Goal: Information Seeking & Learning: Check status

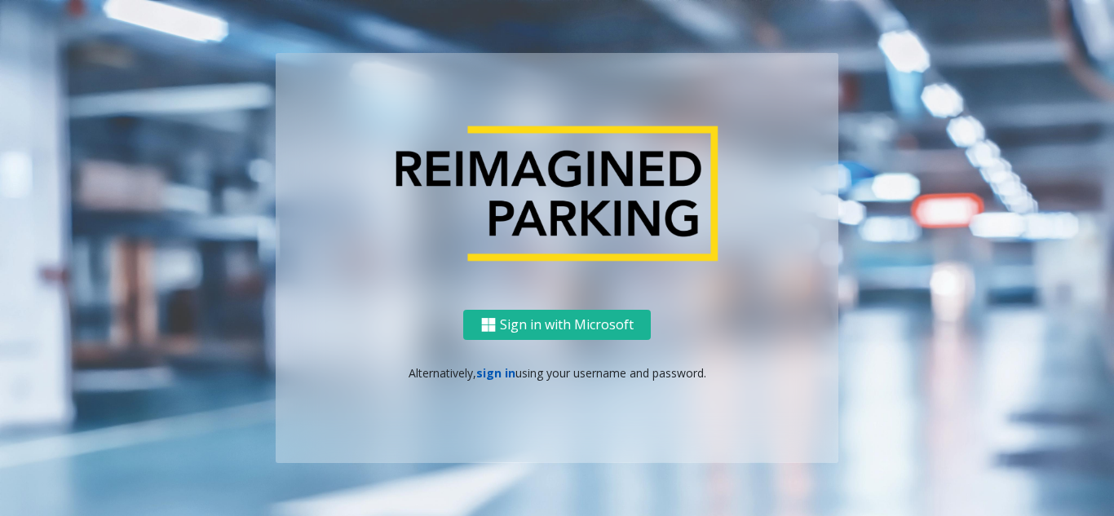
click at [498, 380] on link "sign in" at bounding box center [495, 372] width 39 height 15
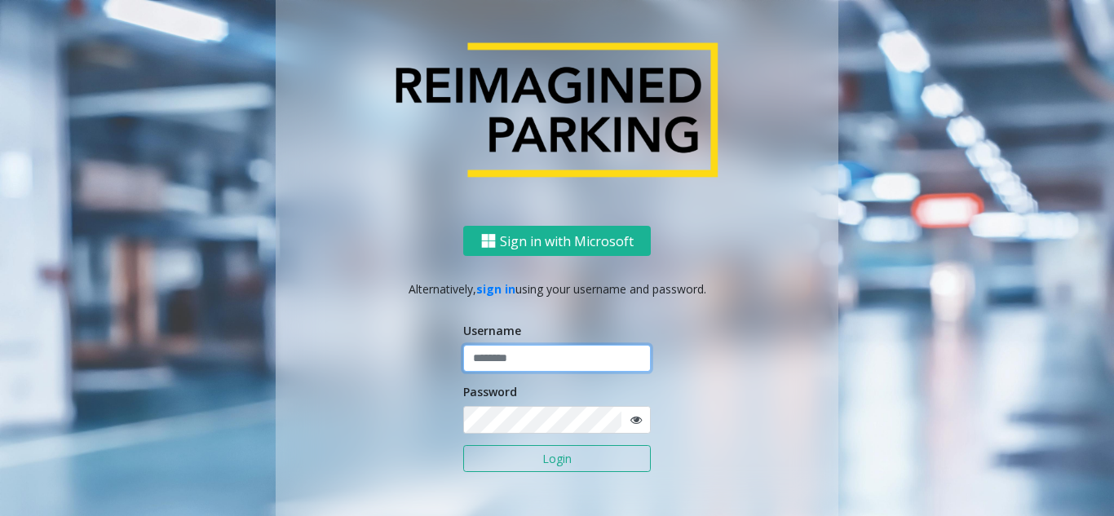
click at [554, 360] on input "text" at bounding box center [557, 359] width 188 height 28
type input "*******"
click at [557, 464] on button "Login" at bounding box center [557, 459] width 188 height 28
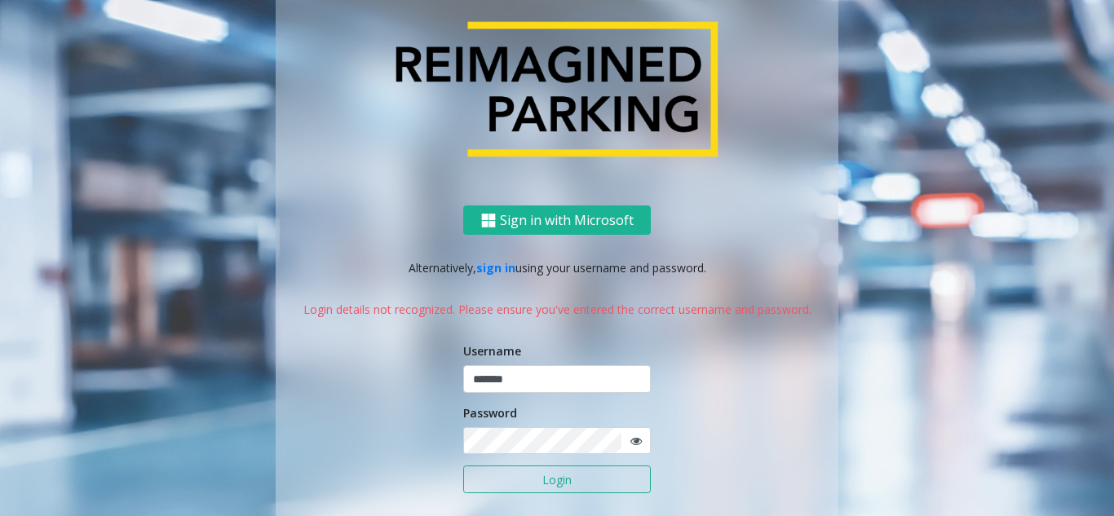
click at [630, 440] on icon at bounding box center [635, 440] width 11 height 11
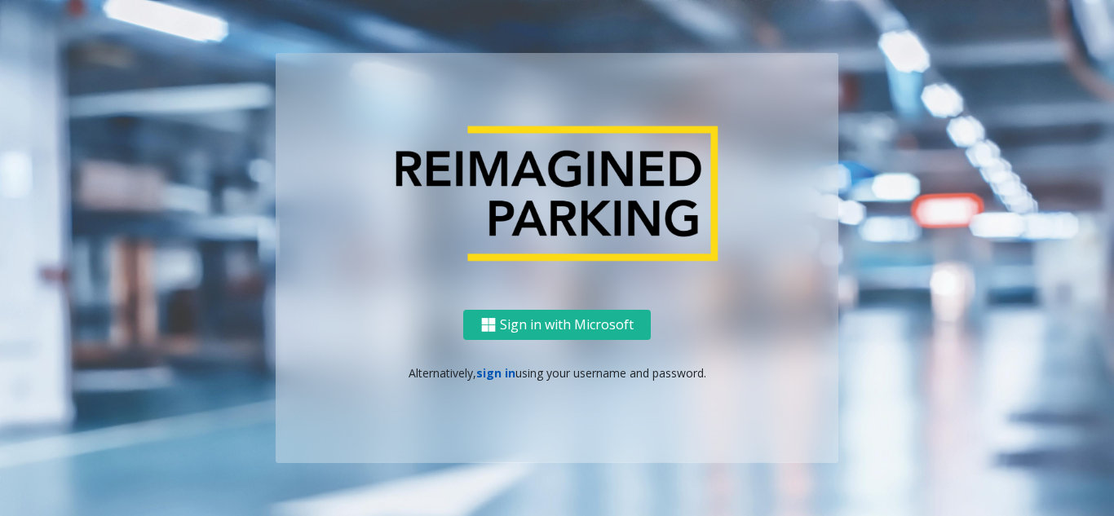
click at [488, 370] on link "sign in" at bounding box center [495, 372] width 39 height 15
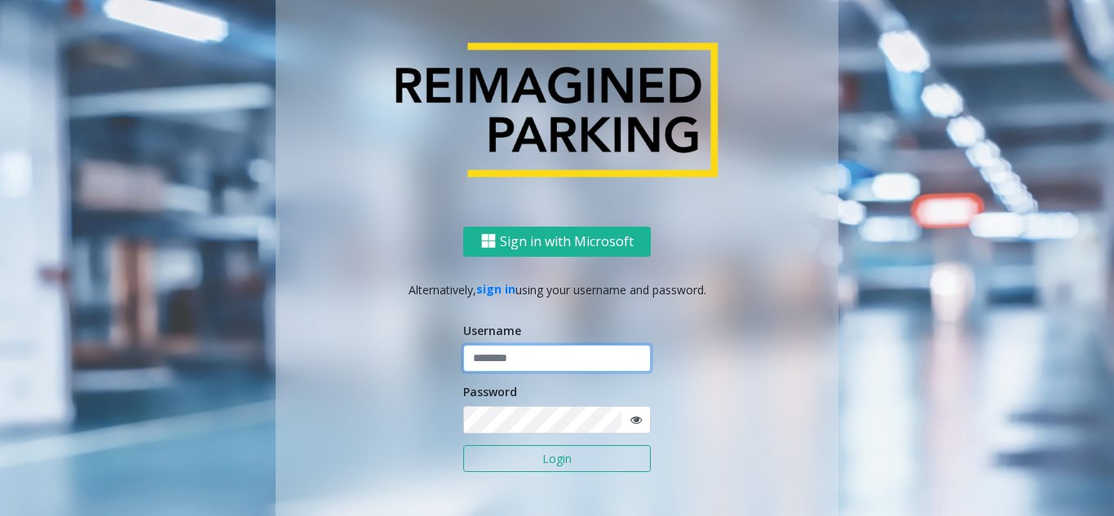
click at [491, 363] on input "text" at bounding box center [557, 359] width 188 height 28
type input "********"
click at [522, 471] on button "Login" at bounding box center [557, 459] width 188 height 28
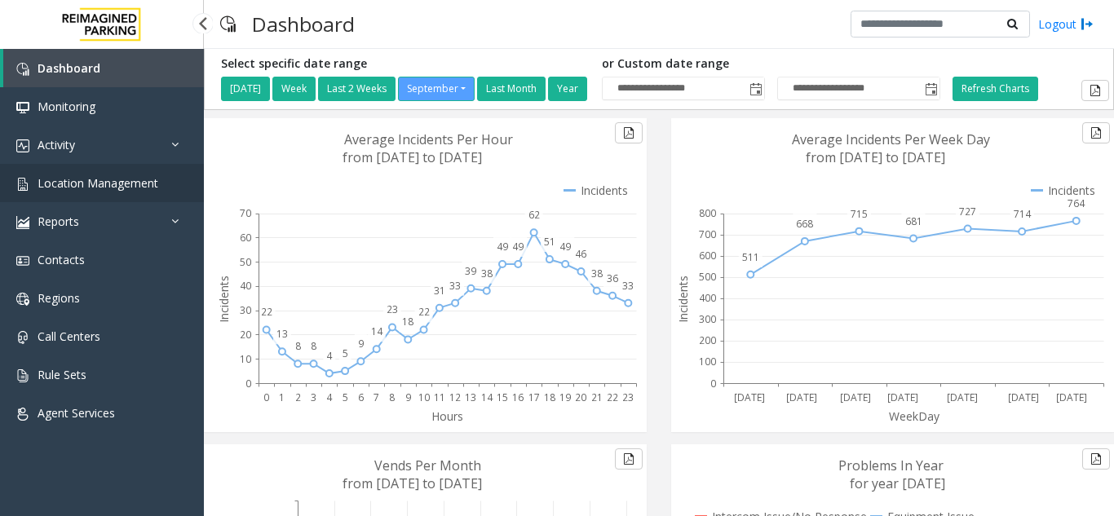
click at [96, 192] on link "Location Management" at bounding box center [102, 183] width 204 height 38
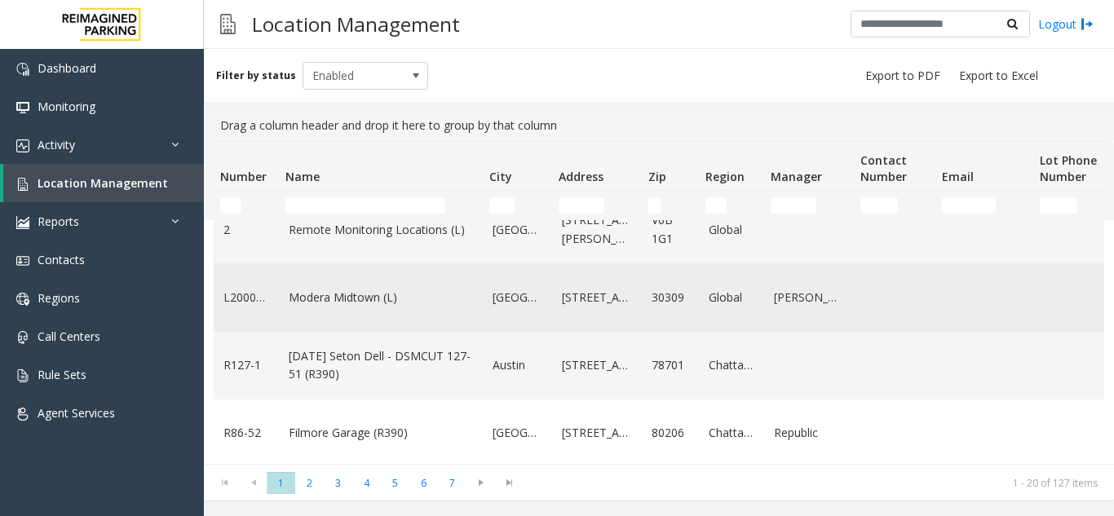
scroll to position [408, 0]
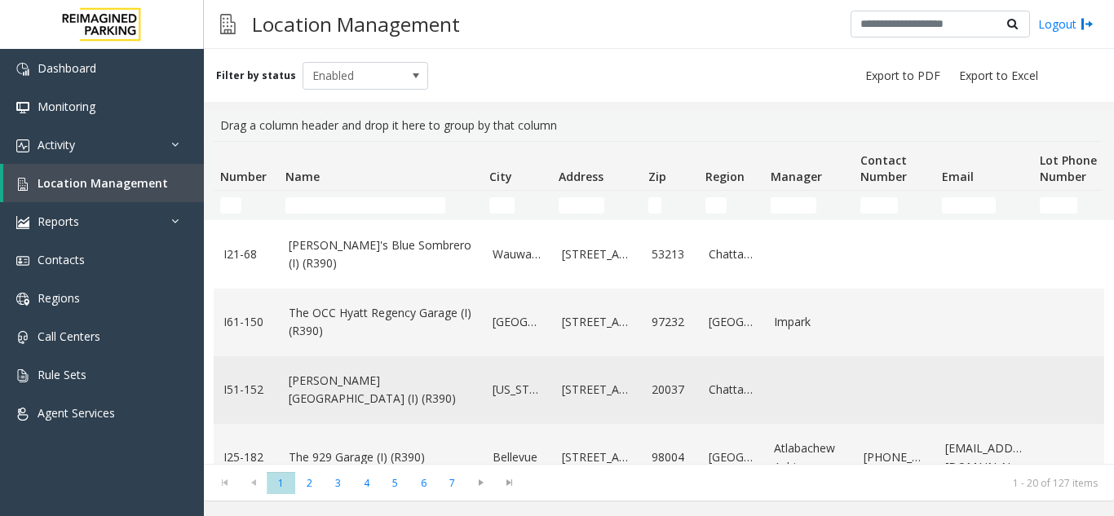
click at [380, 397] on link "[PERSON_NAME][GEOGRAPHIC_DATA] (I) (R390)" at bounding box center [381, 390] width 184 height 37
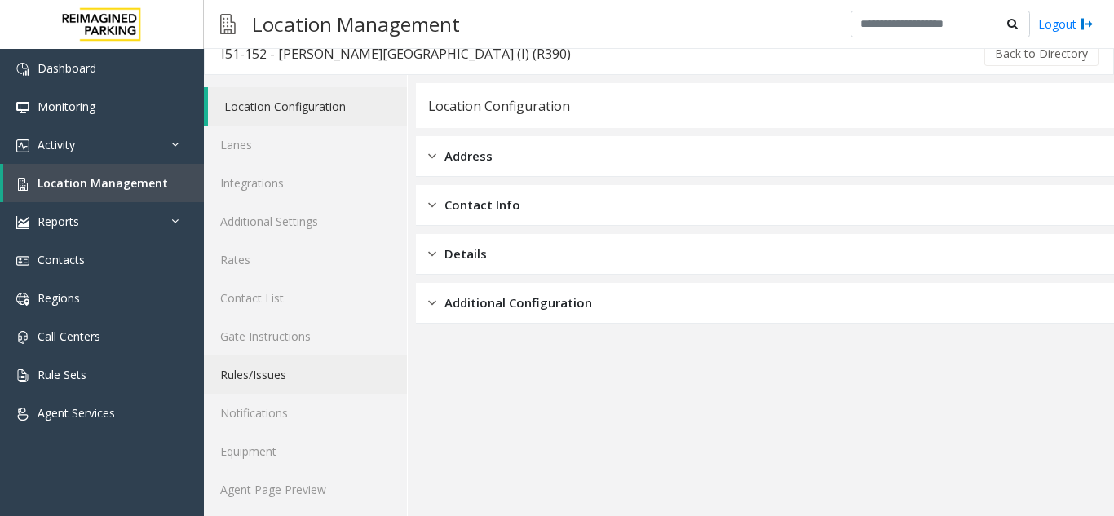
scroll to position [21, 0]
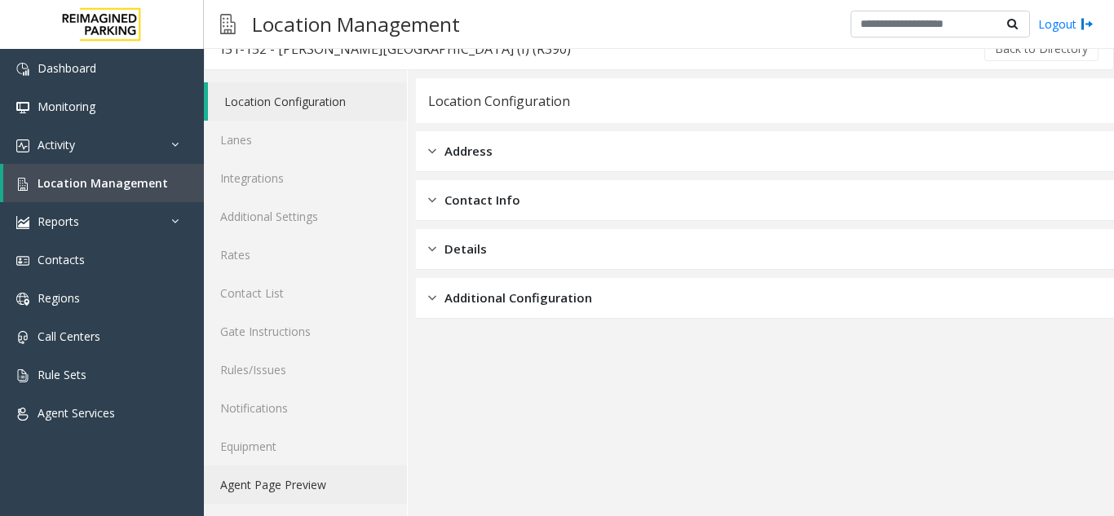
click at [289, 488] on link "Agent Page Preview" at bounding box center [305, 485] width 203 height 38
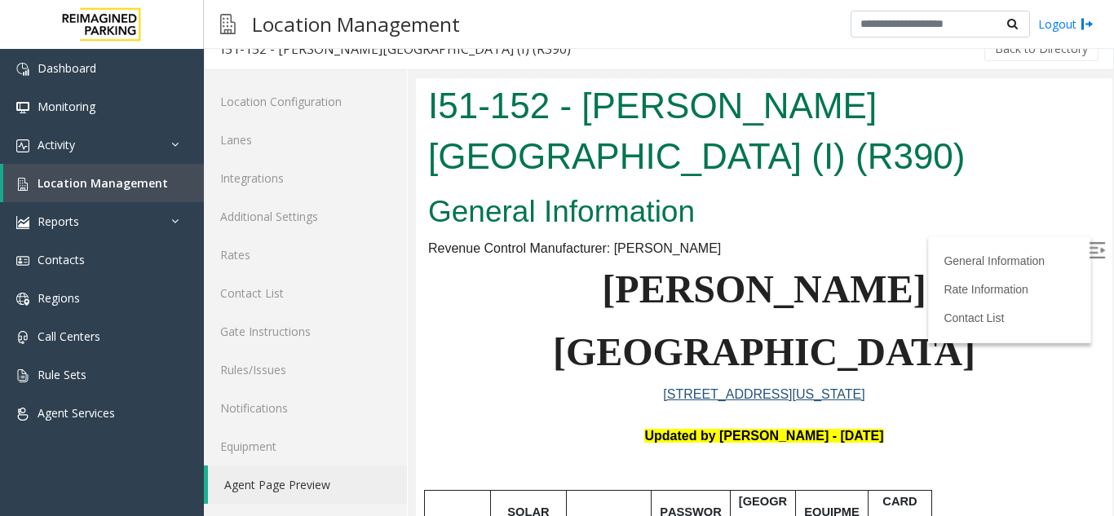
click at [1089, 253] on img at bounding box center [1097, 250] width 16 height 16
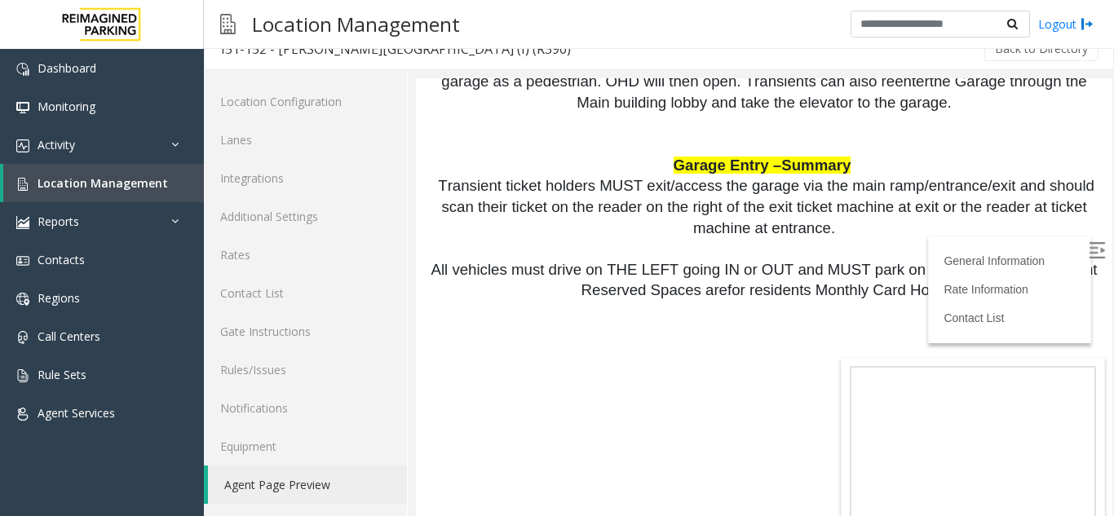
scroll to position [2120, 0]
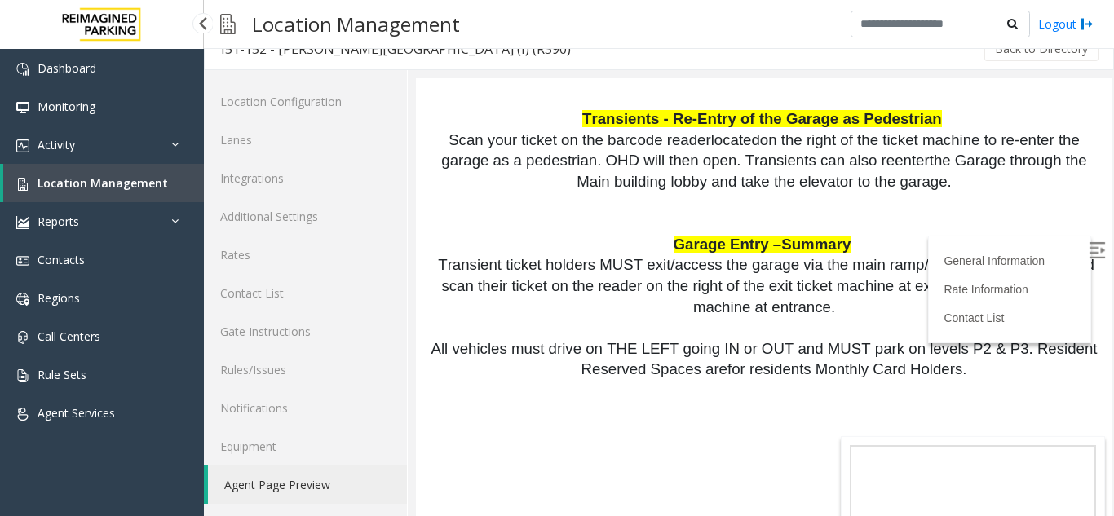
click at [138, 183] on span "Location Management" at bounding box center [103, 182] width 130 height 15
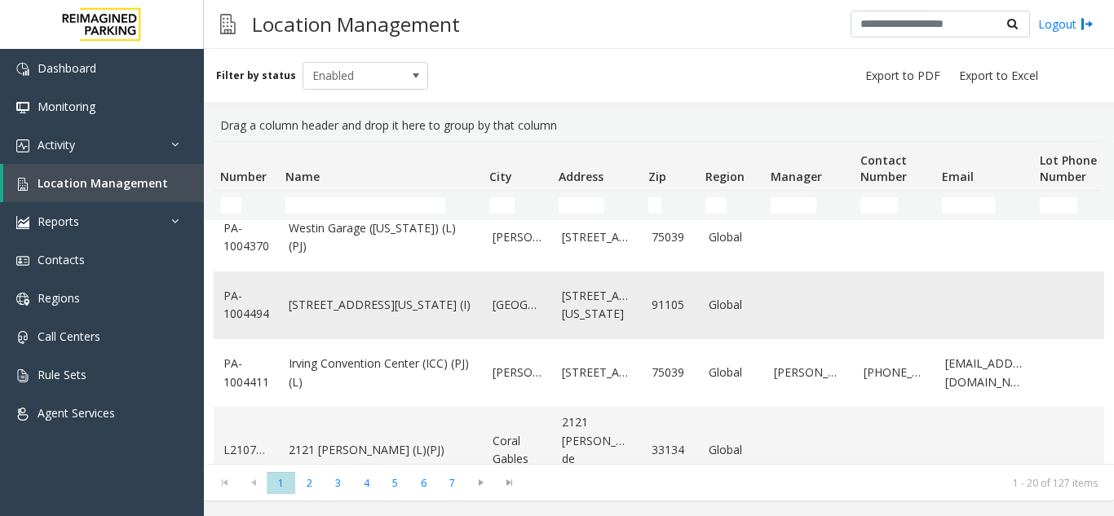
scroll to position [1127, 0]
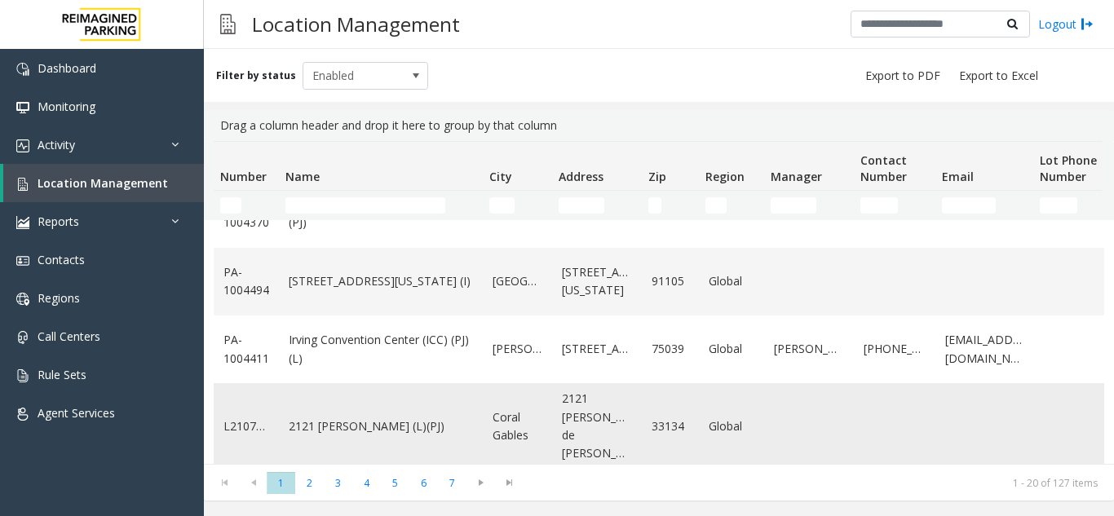
click at [376, 425] on link "2121 [PERSON_NAME] (L)(PJ)" at bounding box center [381, 427] width 184 height 18
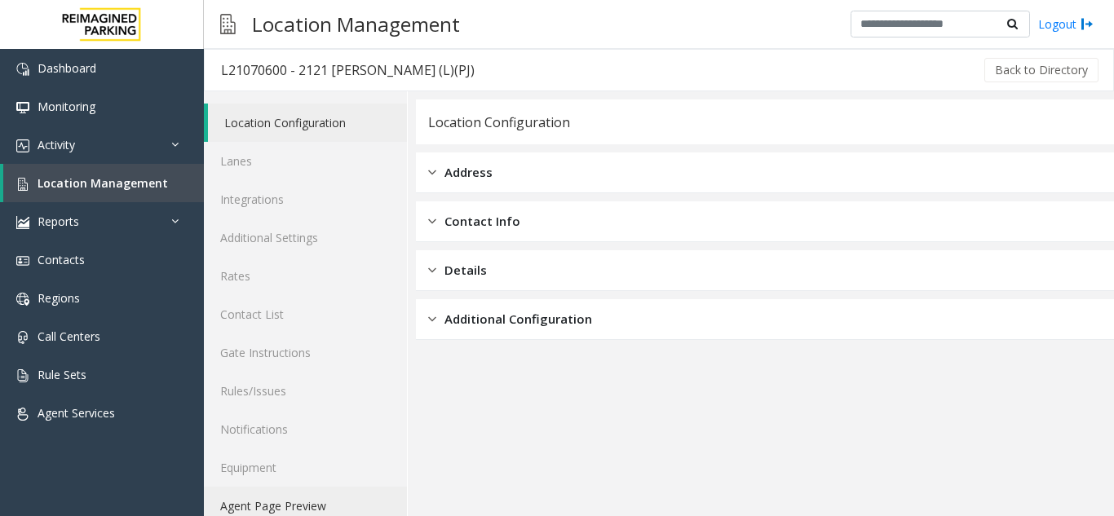
click at [312, 509] on link "Agent Page Preview" at bounding box center [305, 506] width 203 height 38
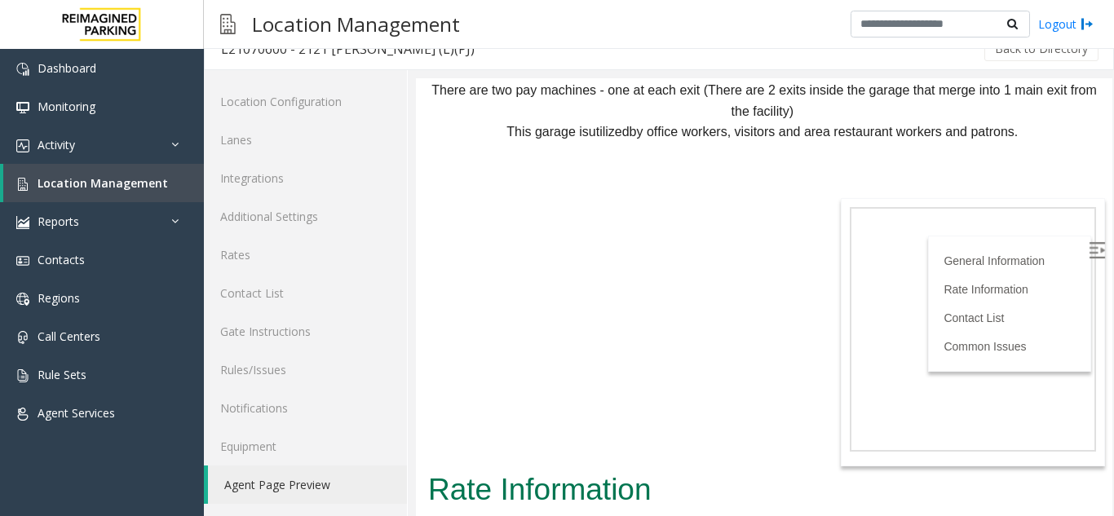
scroll to position [2098, 0]
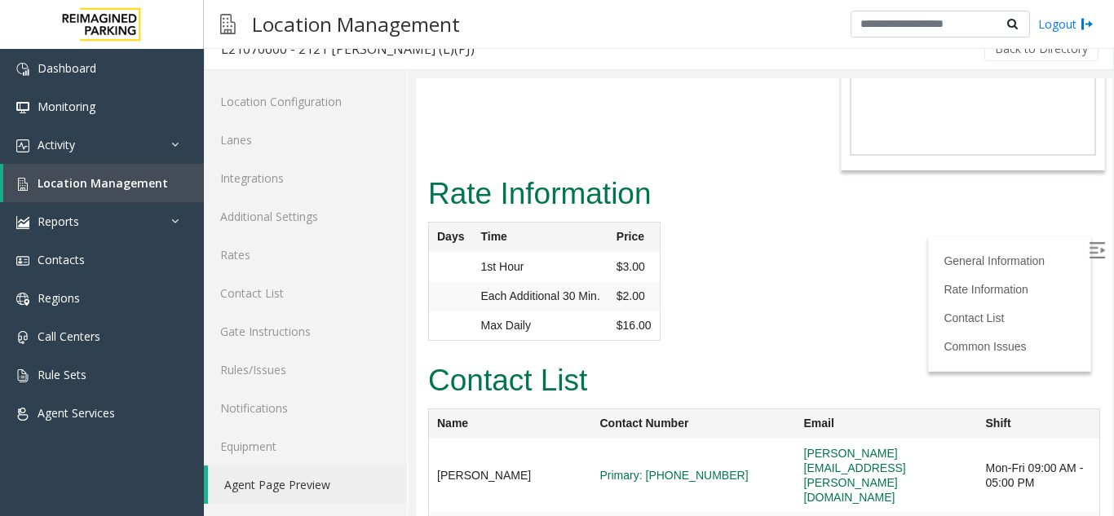
drag, startPoint x: 782, startPoint y: 303, endPoint x: 453, endPoint y: 509, distance: 388.3
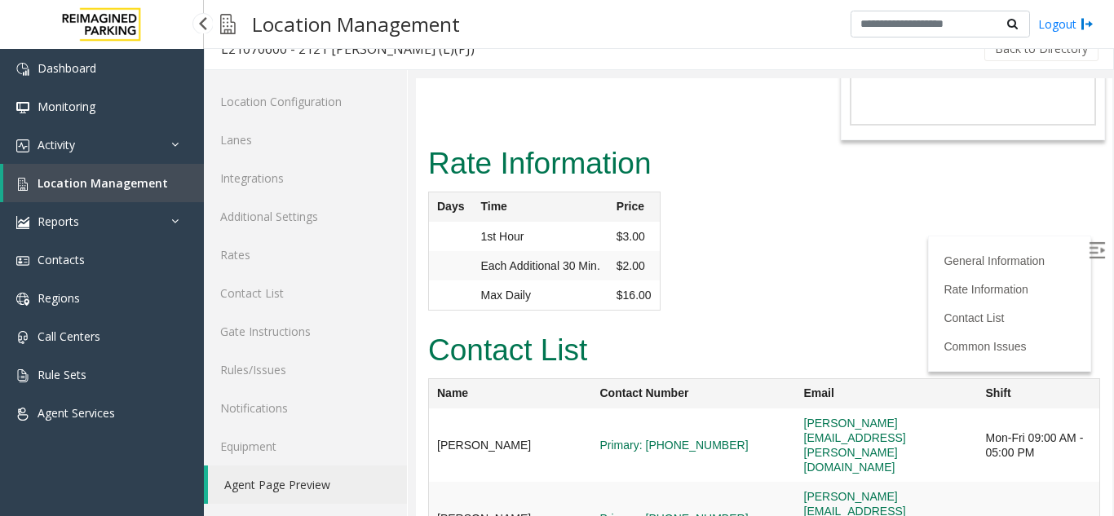
click at [137, 183] on span "Location Management" at bounding box center [103, 182] width 130 height 15
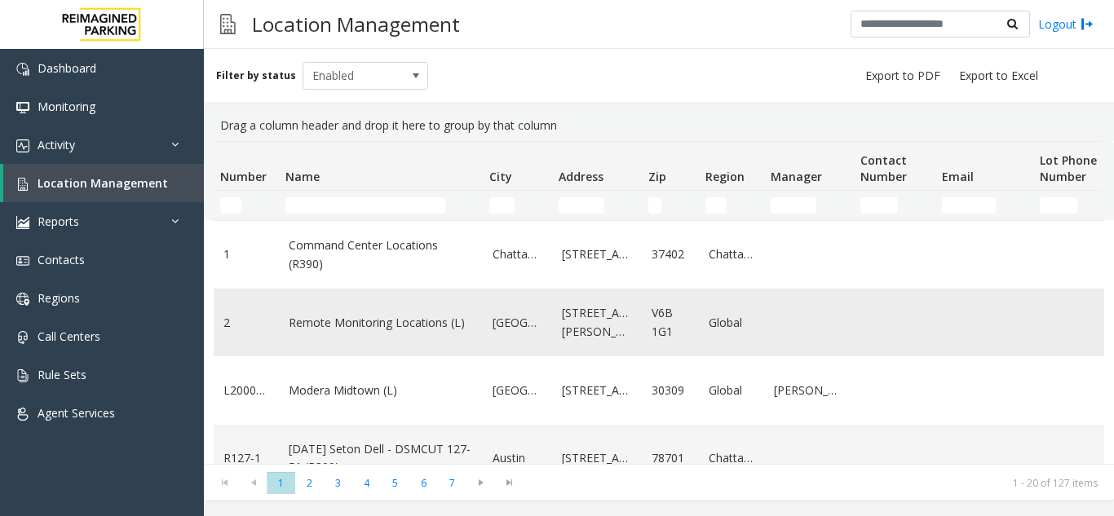
click at [367, 319] on link "Remote Monitoring Locations (L)" at bounding box center [381, 323] width 184 height 18
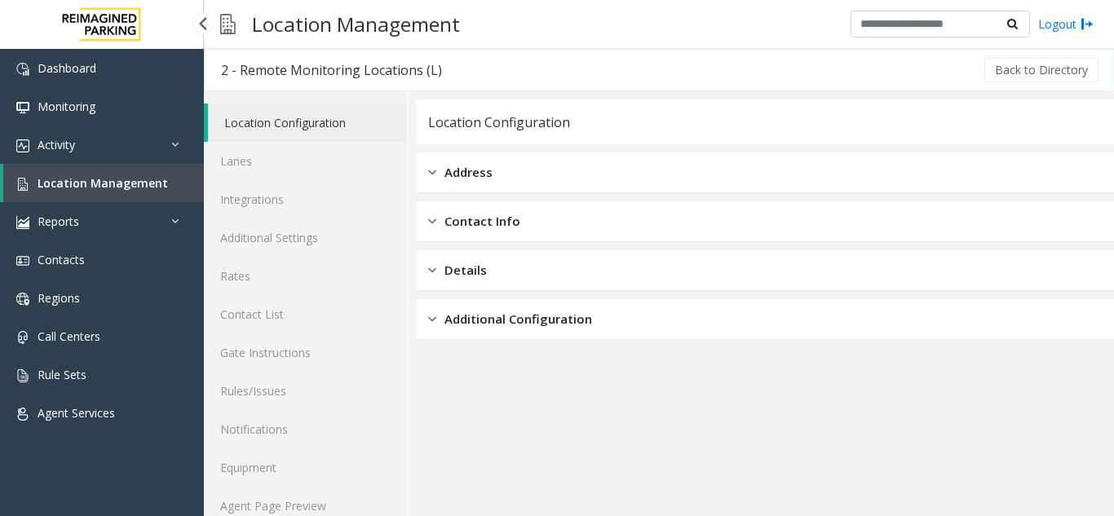
click at [135, 186] on span "Location Management" at bounding box center [103, 182] width 130 height 15
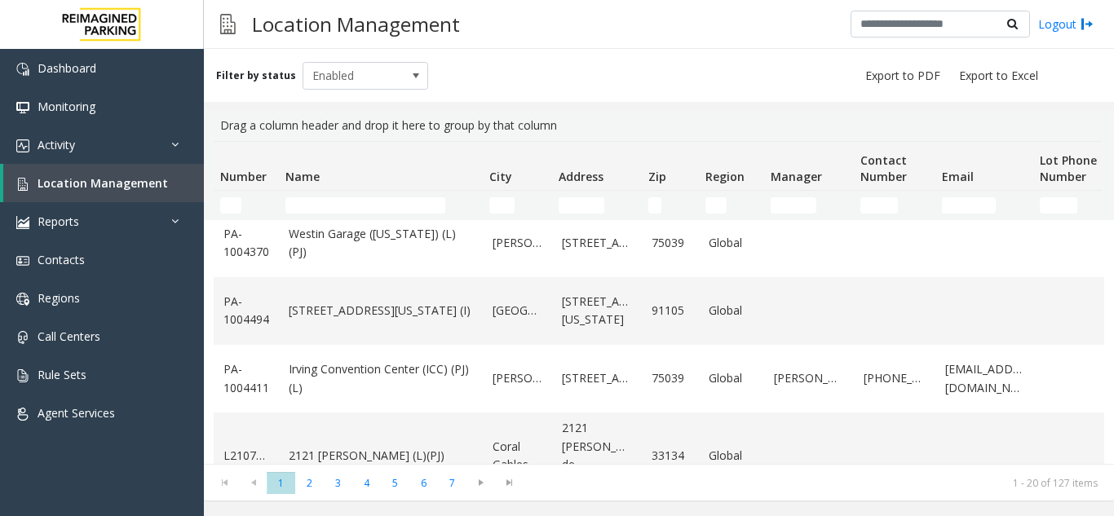
scroll to position [1127, 0]
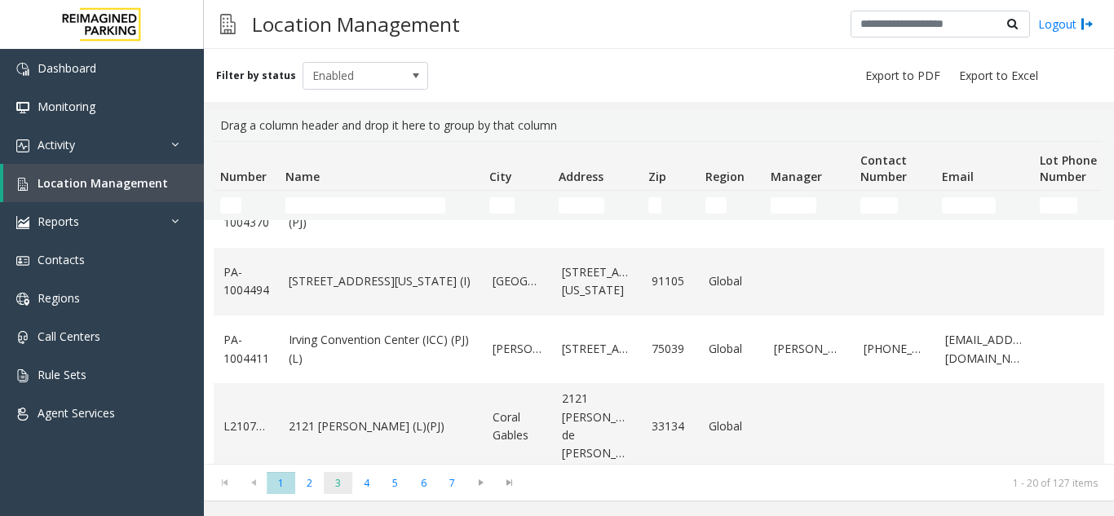
click at [339, 481] on span "3" at bounding box center [338, 483] width 29 height 22
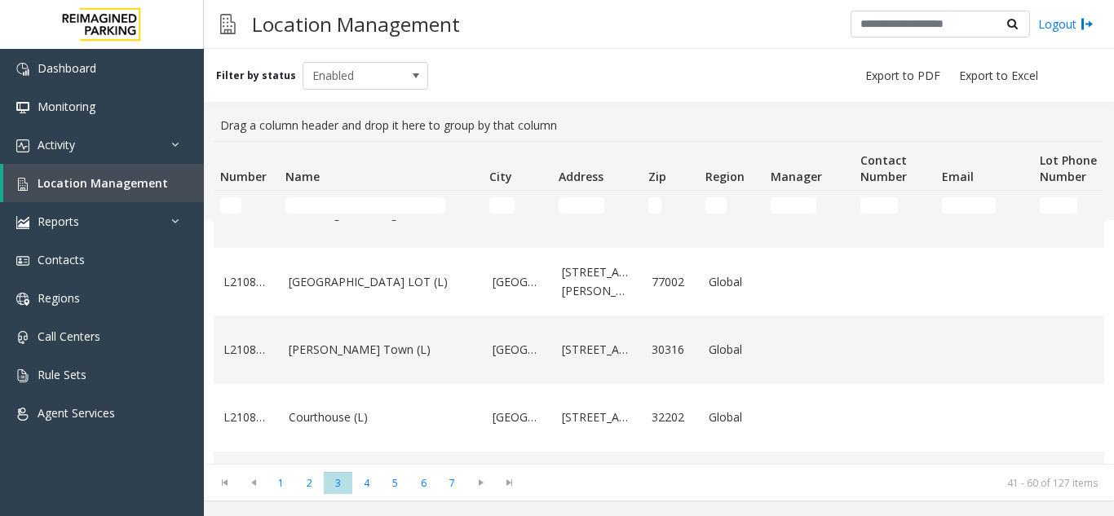
scroll to position [571, 0]
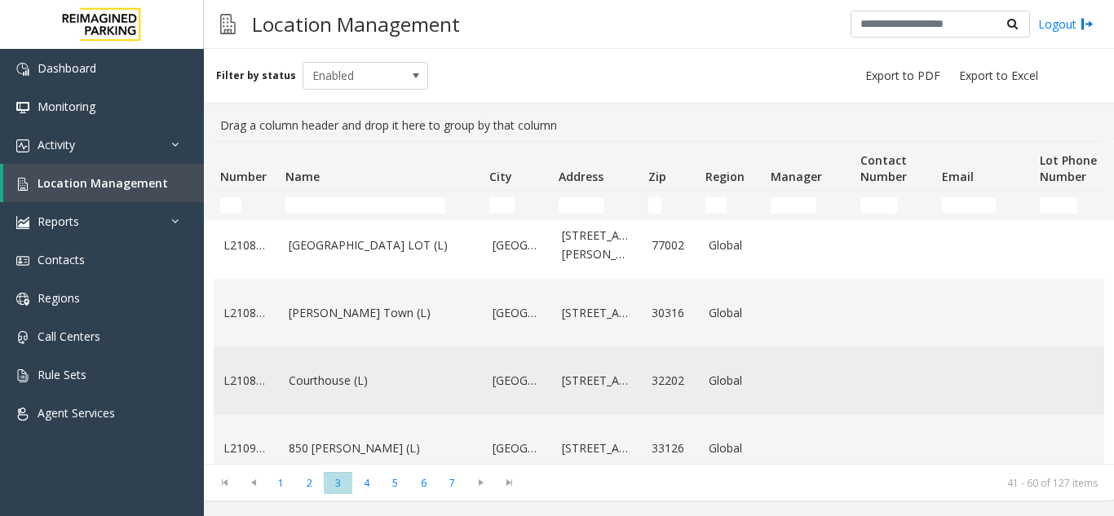
click at [351, 390] on link "Courthouse (L)" at bounding box center [381, 381] width 184 height 18
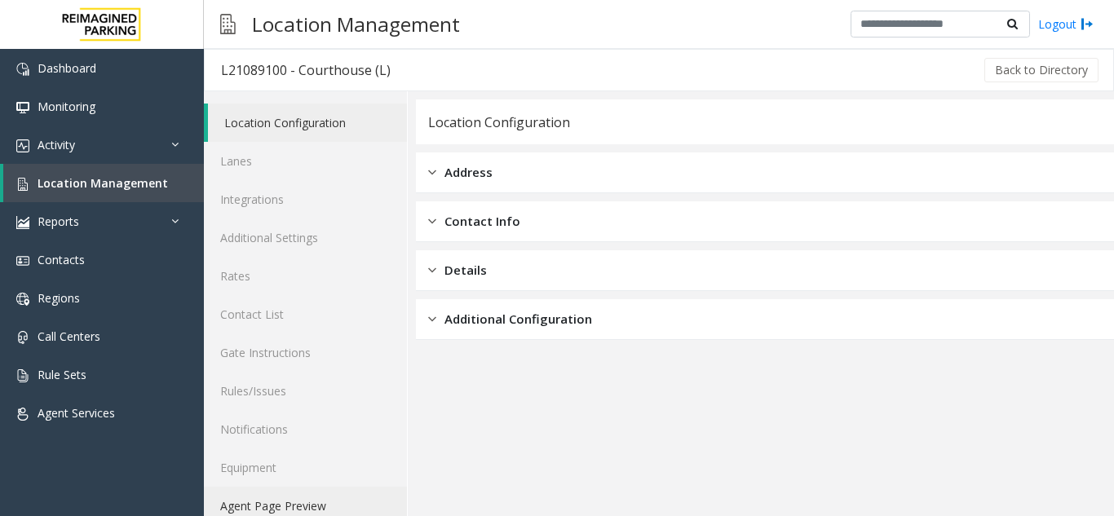
click at [312, 500] on link "Agent Page Preview" at bounding box center [305, 506] width 203 height 38
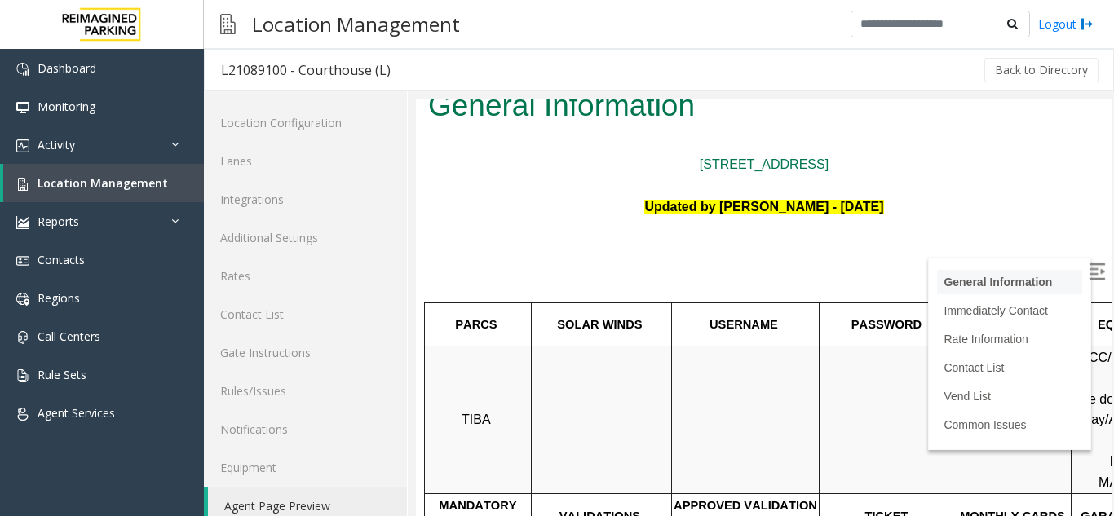
scroll to position [82, 0]
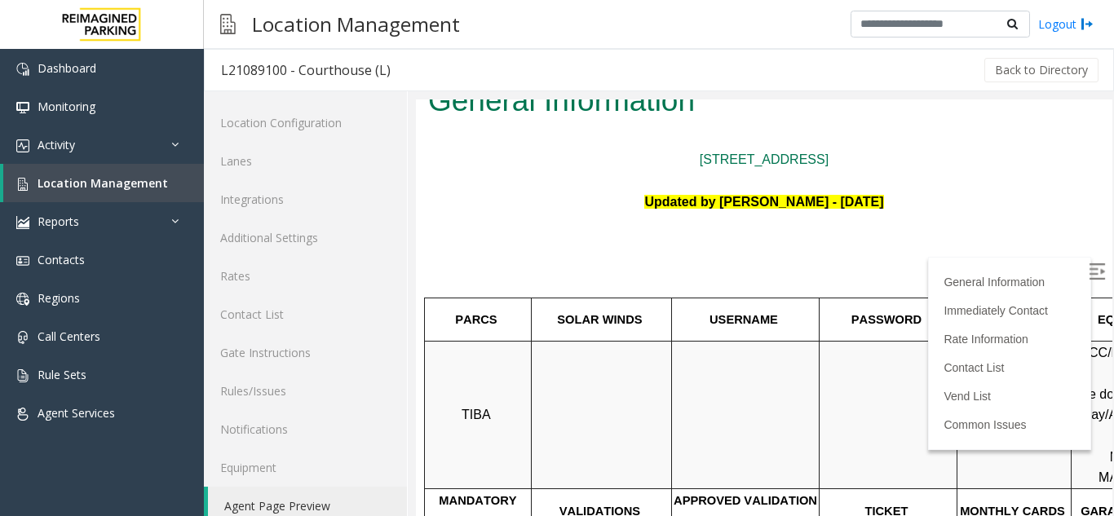
drag, startPoint x: 1086, startPoint y: 267, endPoint x: 1060, endPoint y: 264, distance: 26.3
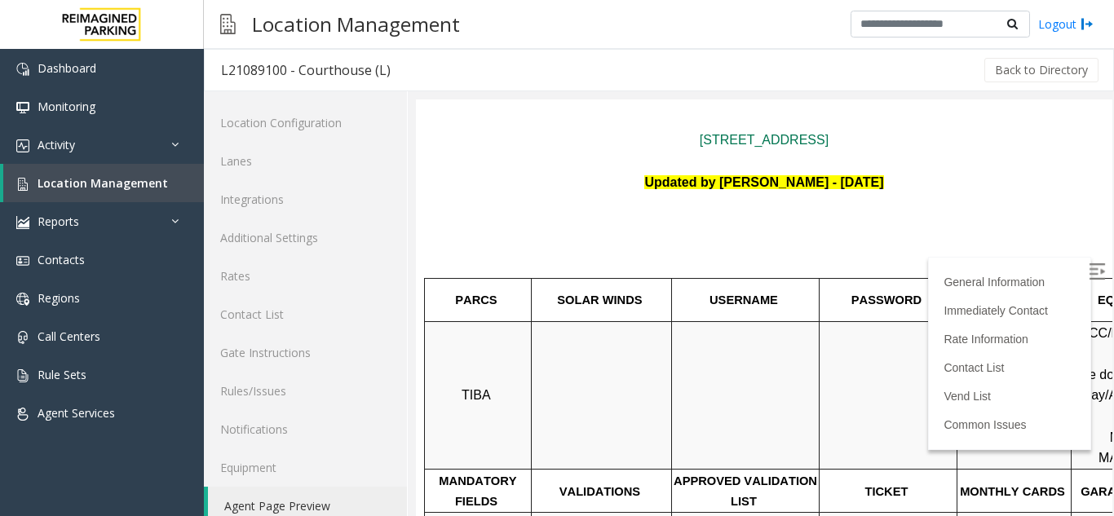
scroll to position [245, 0]
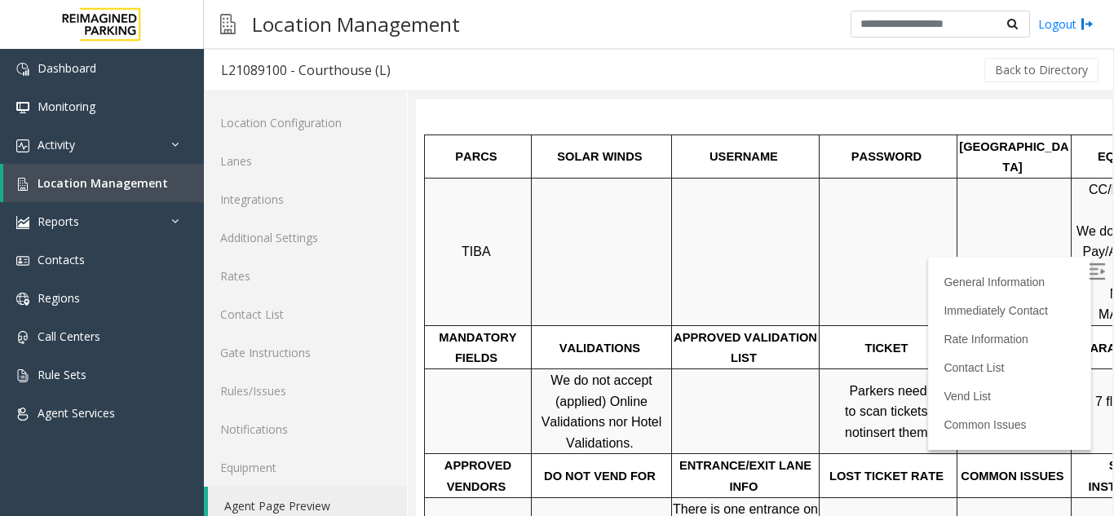
click at [1089, 274] on img at bounding box center [1097, 271] width 16 height 16
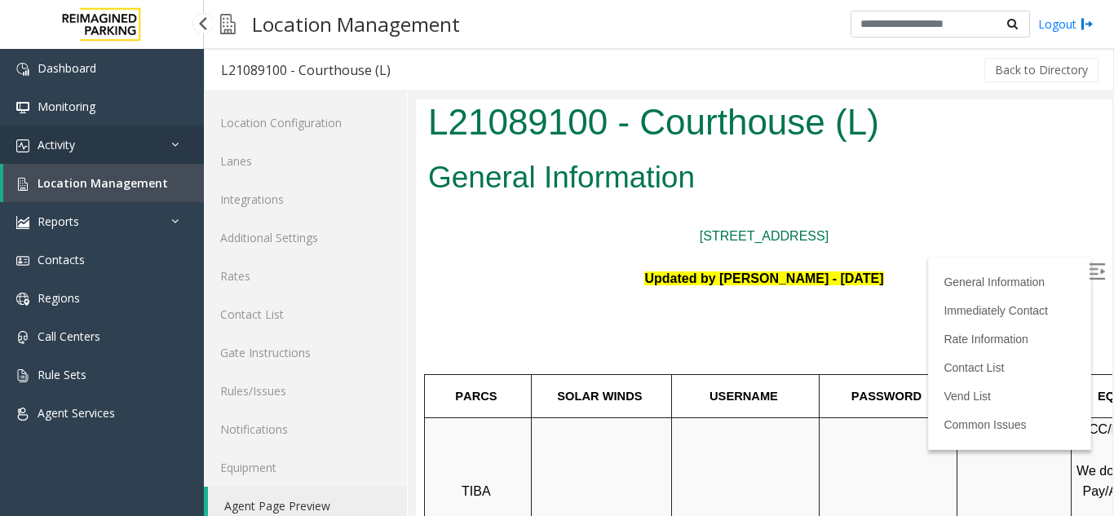
scroll to position [0, 0]
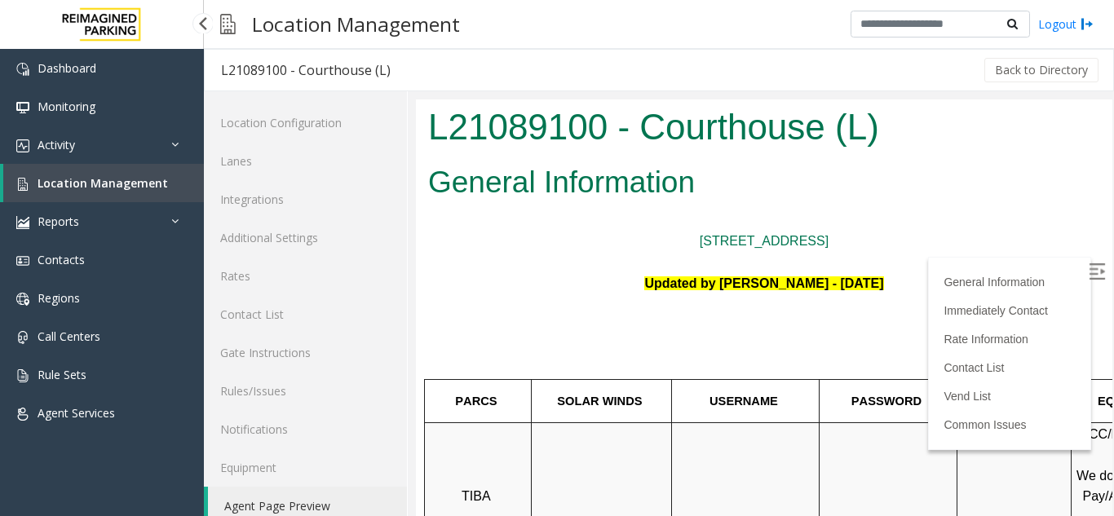
click at [161, 173] on link "Location Management" at bounding box center [103, 183] width 201 height 38
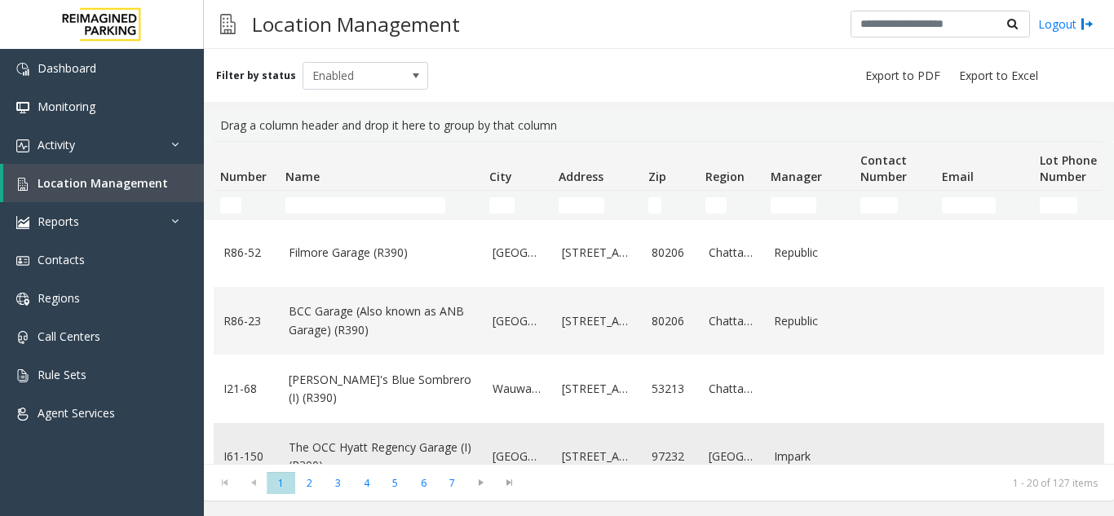
scroll to position [326, 0]
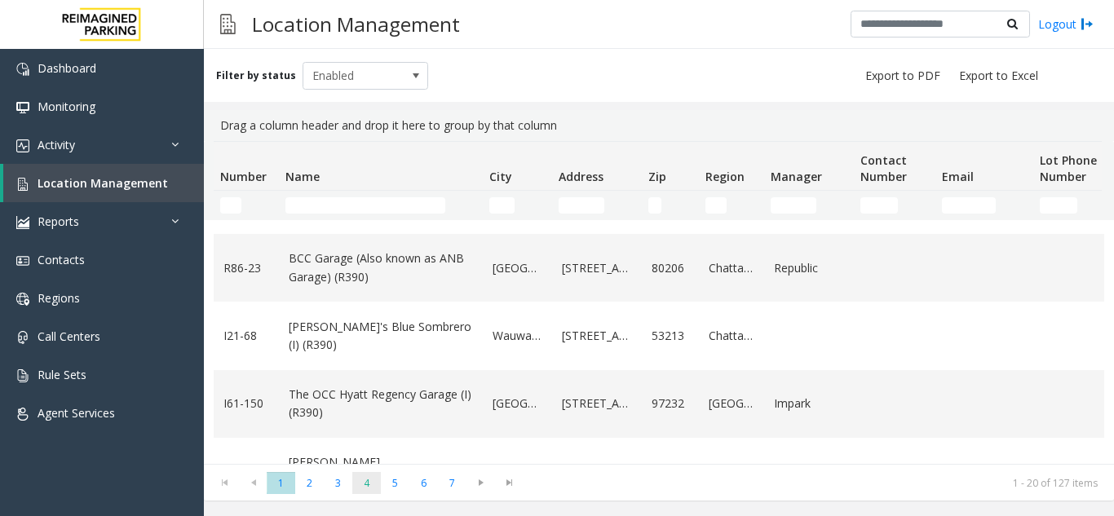
click at [365, 492] on span "4" at bounding box center [366, 483] width 29 height 22
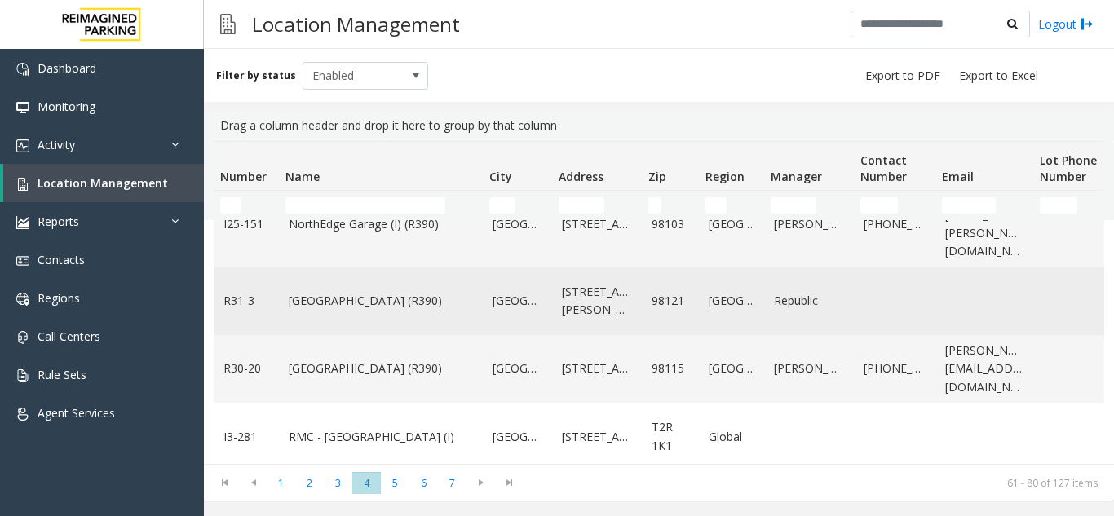
scroll to position [408, 0]
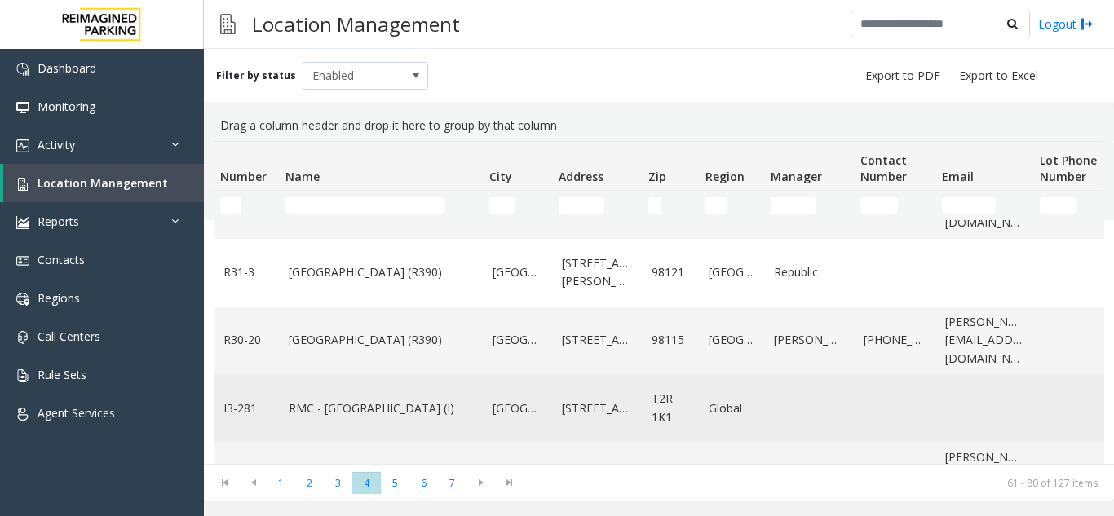
click at [385, 422] on td "RMC - Mount Royal Village (I)" at bounding box center [381, 408] width 204 height 68
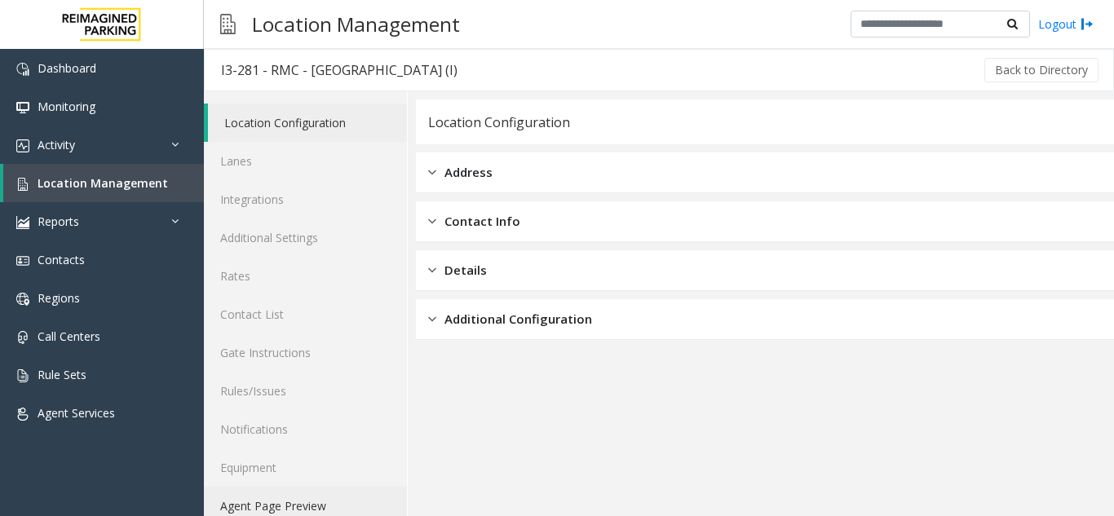
click at [284, 507] on link "Agent Page Preview" at bounding box center [305, 506] width 203 height 38
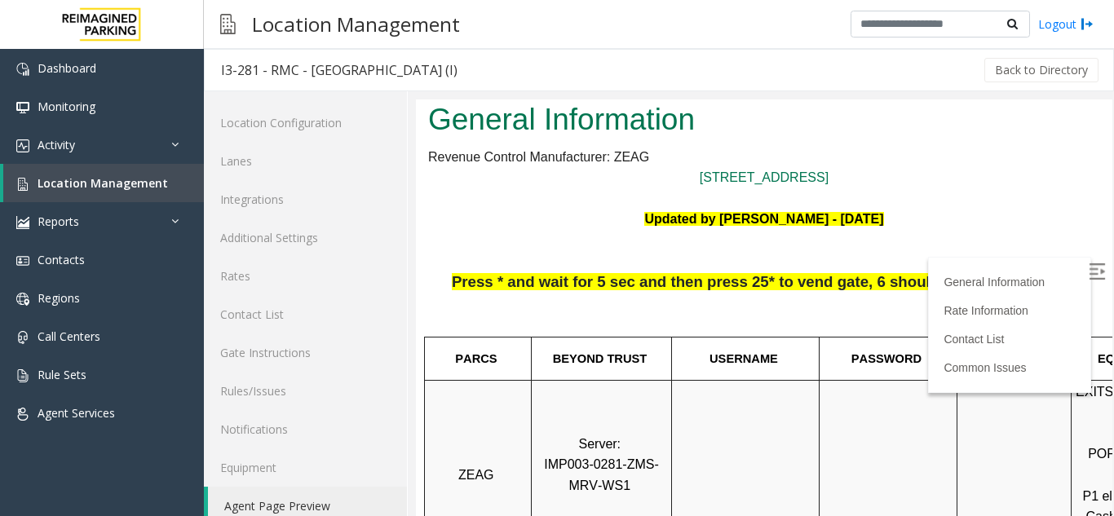
scroll to position [82, 0]
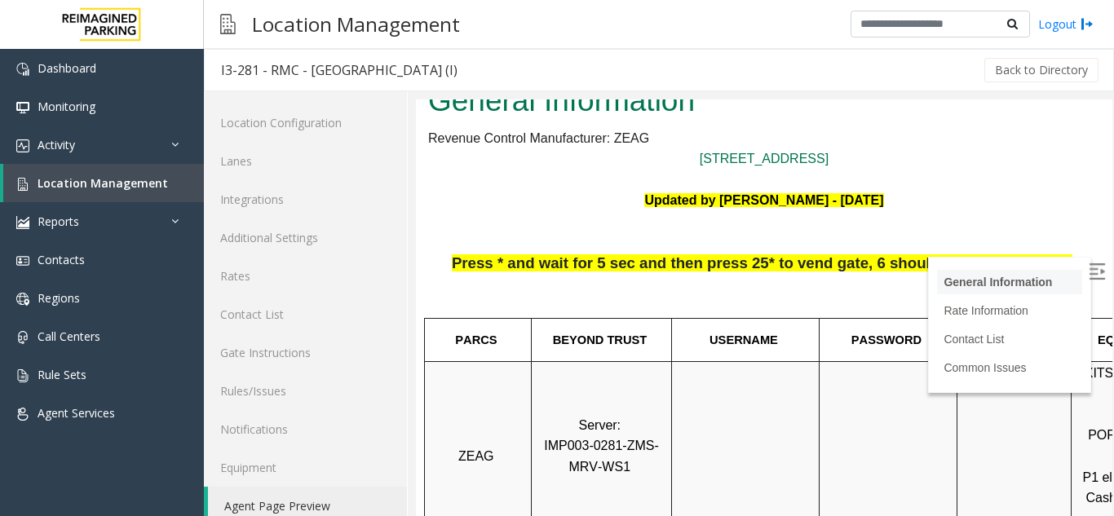
click at [1057, 270] on li "General Information" at bounding box center [1009, 282] width 145 height 24
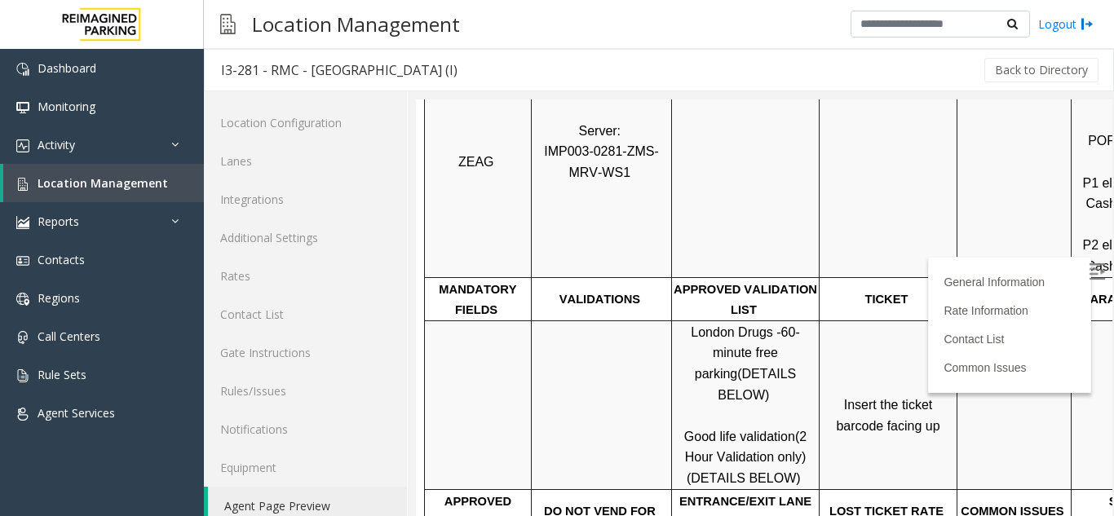
scroll to position [408, 0]
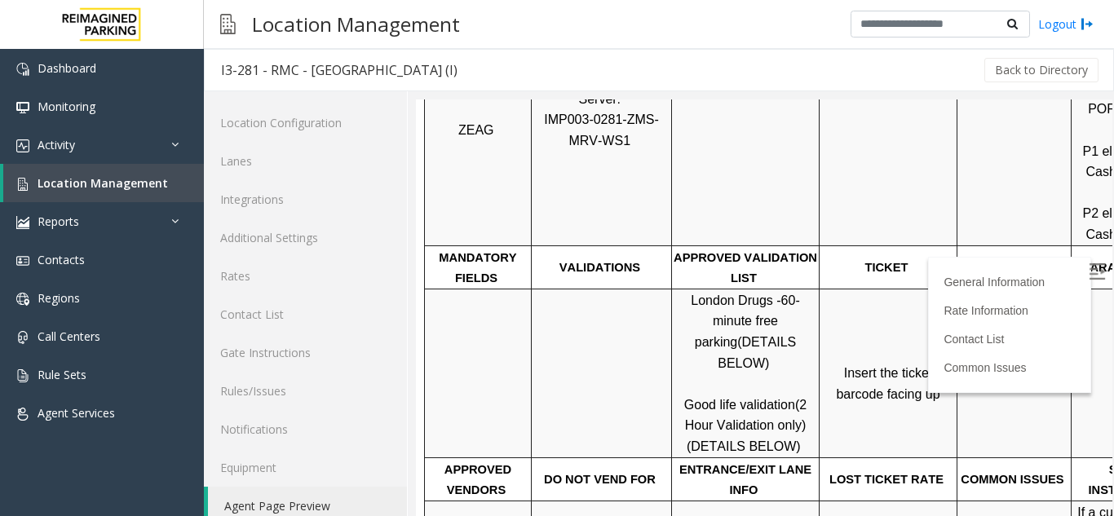
click at [1089, 267] on img at bounding box center [1097, 271] width 16 height 16
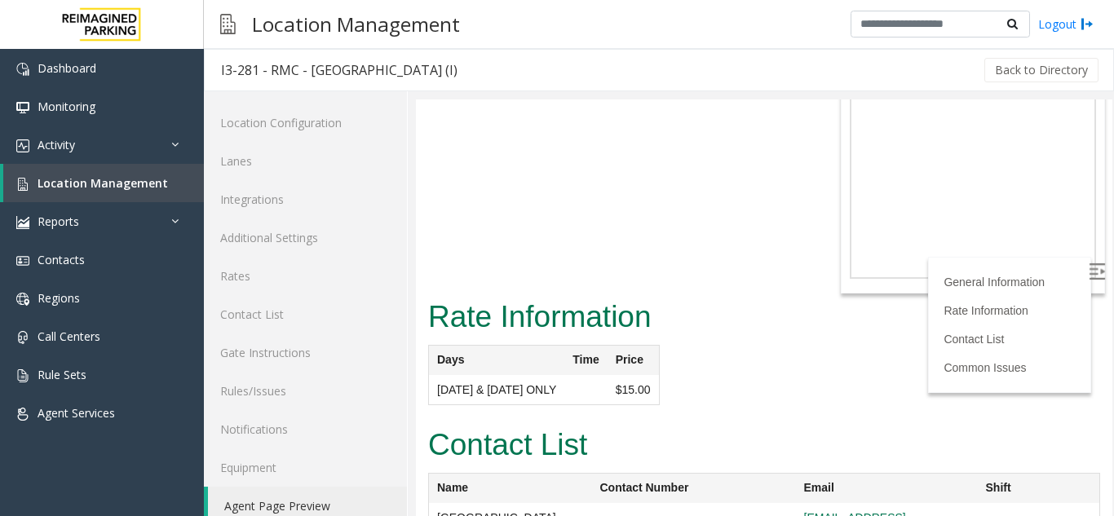
scroll to position [1943, 0]
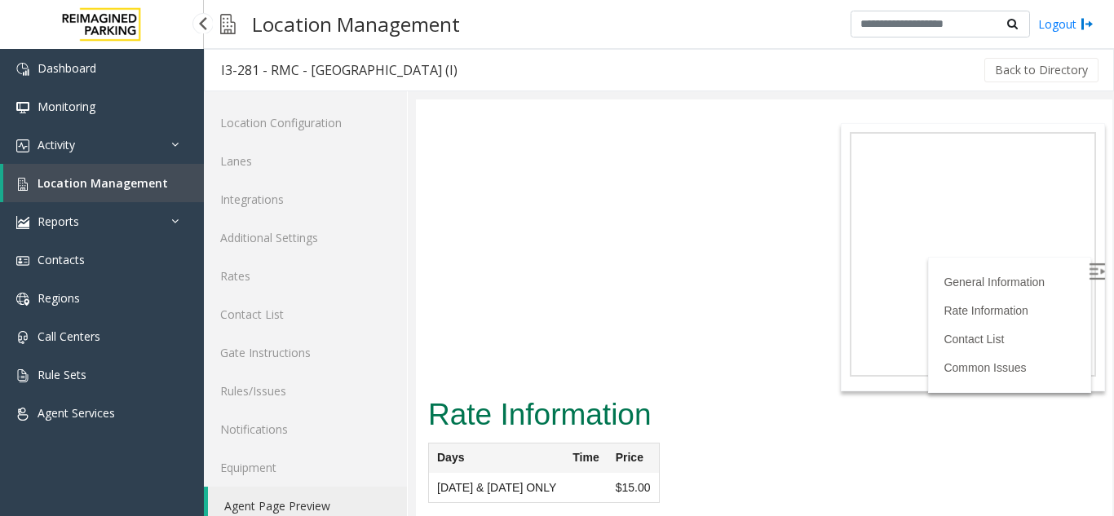
click at [179, 192] on link "Location Management" at bounding box center [103, 183] width 201 height 38
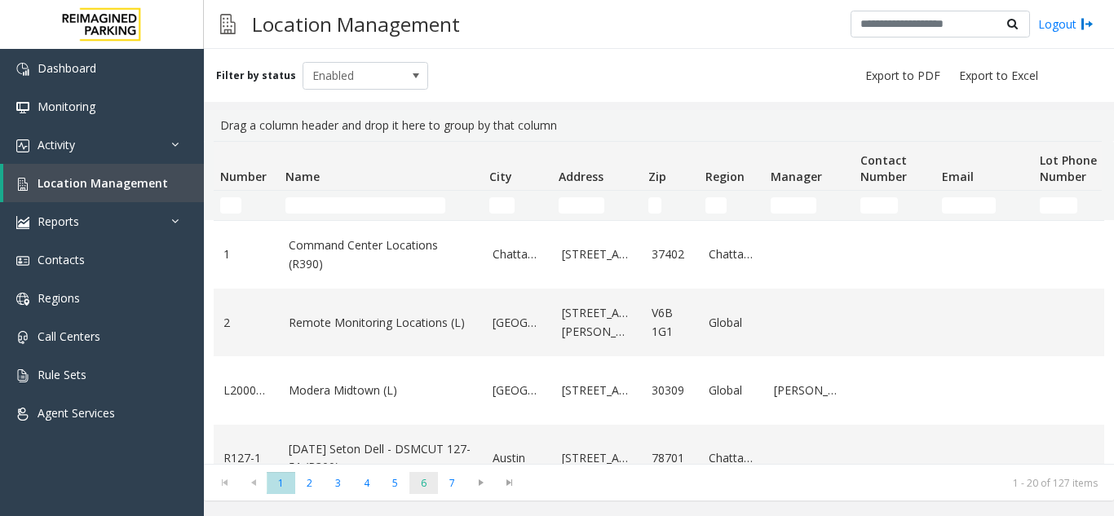
click at [427, 486] on span "6" at bounding box center [423, 483] width 29 height 22
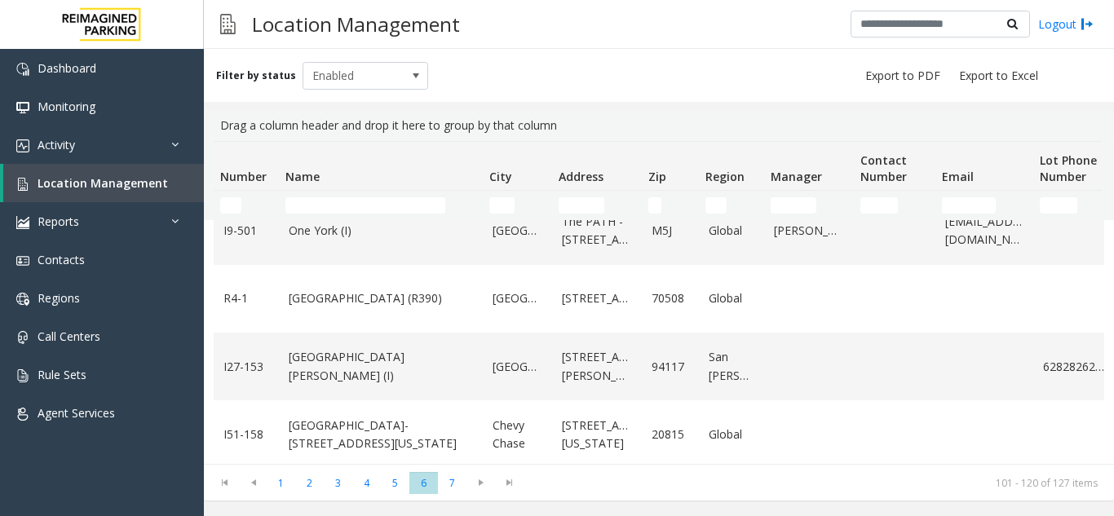
scroll to position [1142, 0]
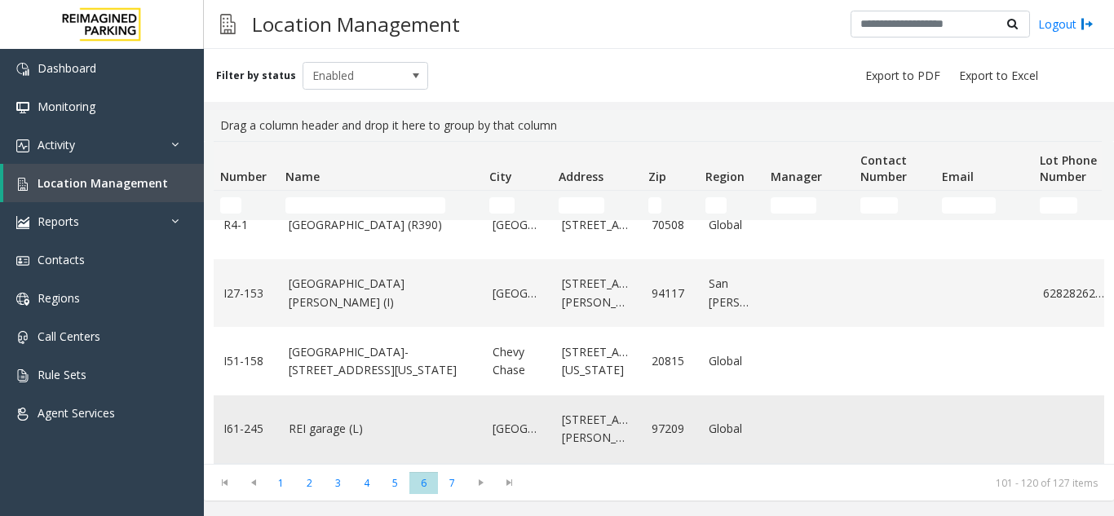
click at [353, 426] on link "REI garage (L)" at bounding box center [381, 429] width 184 height 18
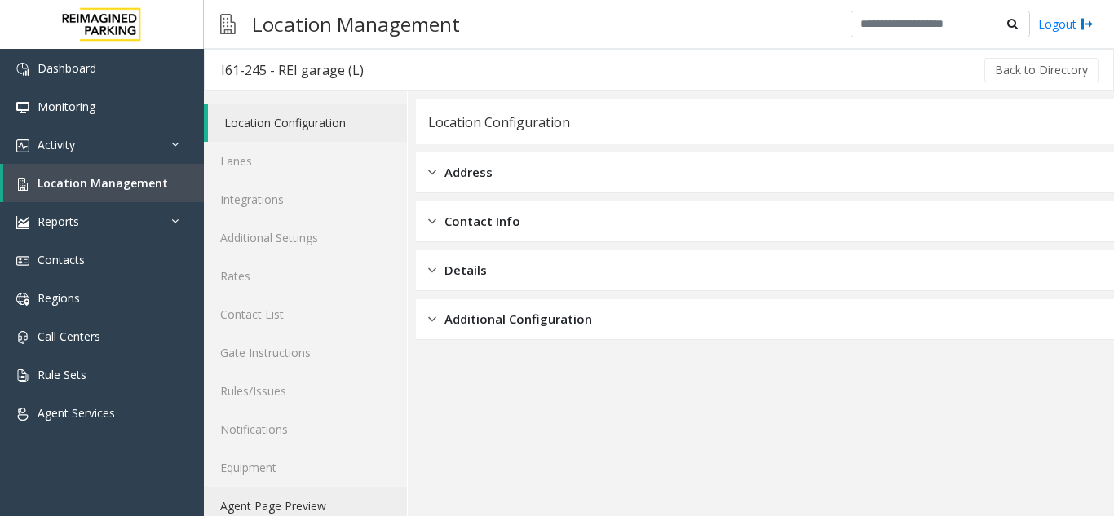
click at [301, 497] on link "Agent Page Preview" at bounding box center [305, 506] width 203 height 38
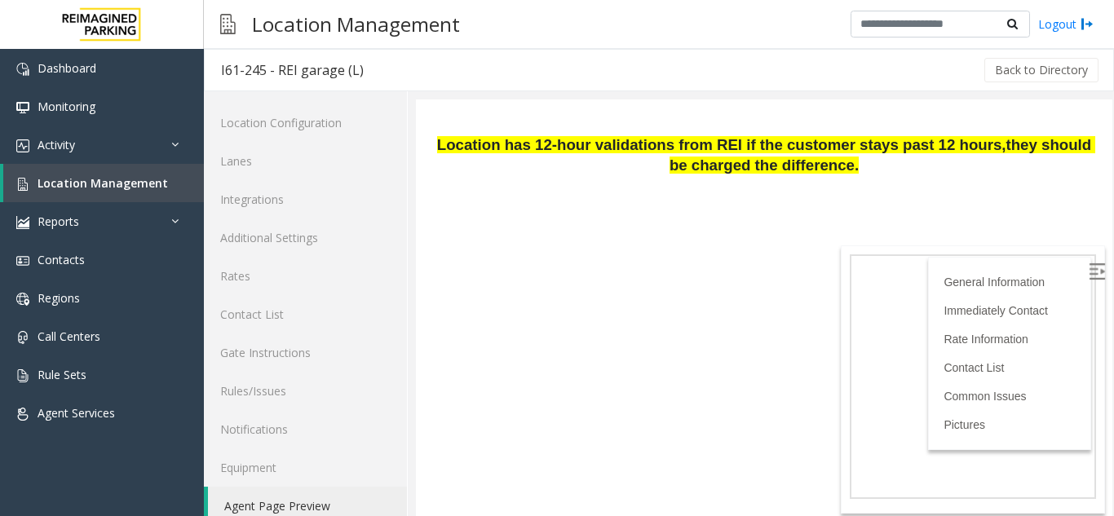
scroll to position [245, 0]
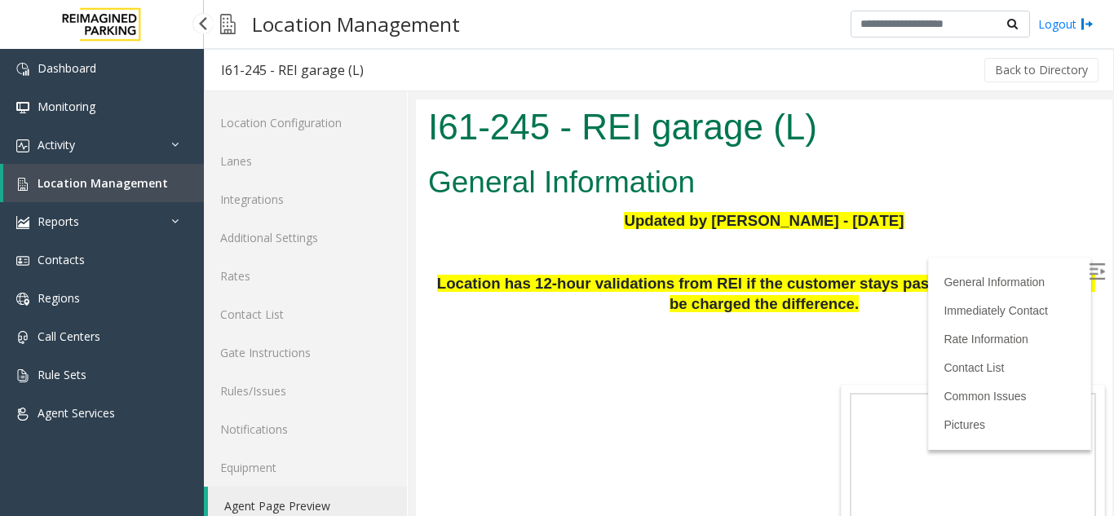
click at [119, 192] on link "Location Management" at bounding box center [103, 183] width 201 height 38
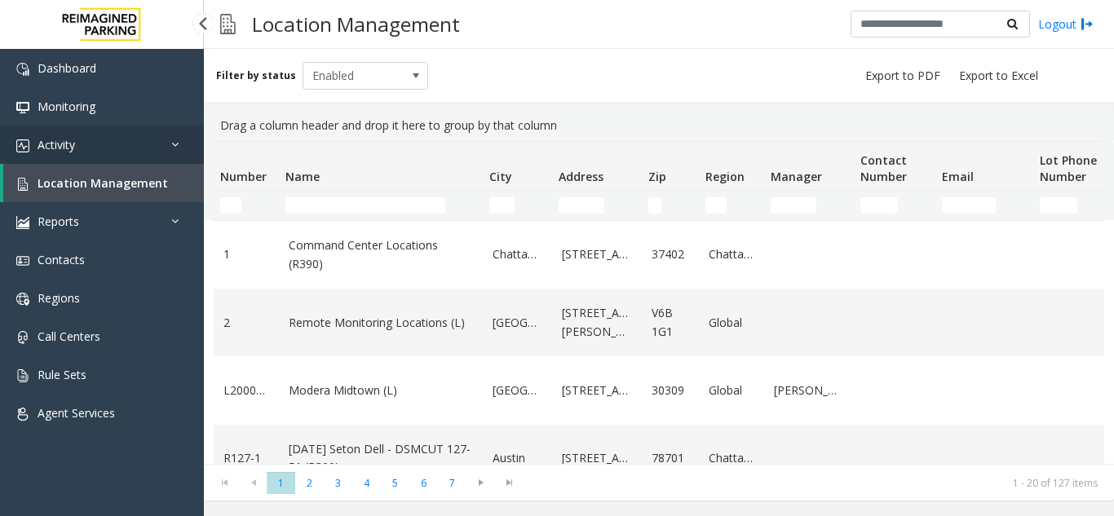
click at [108, 148] on link "Activity" at bounding box center [102, 145] width 204 height 38
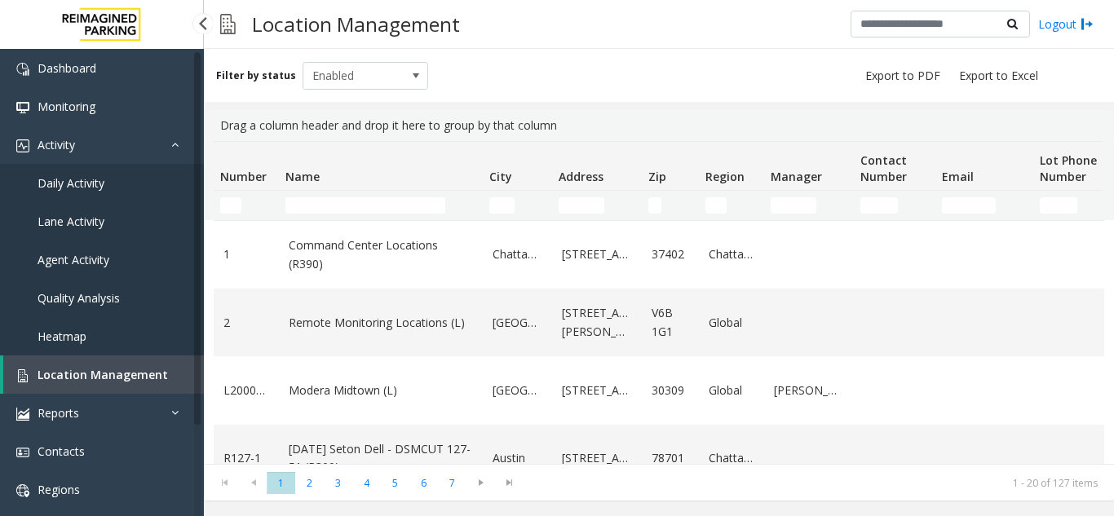
click at [104, 250] on link "Agent Activity" at bounding box center [102, 260] width 204 height 38
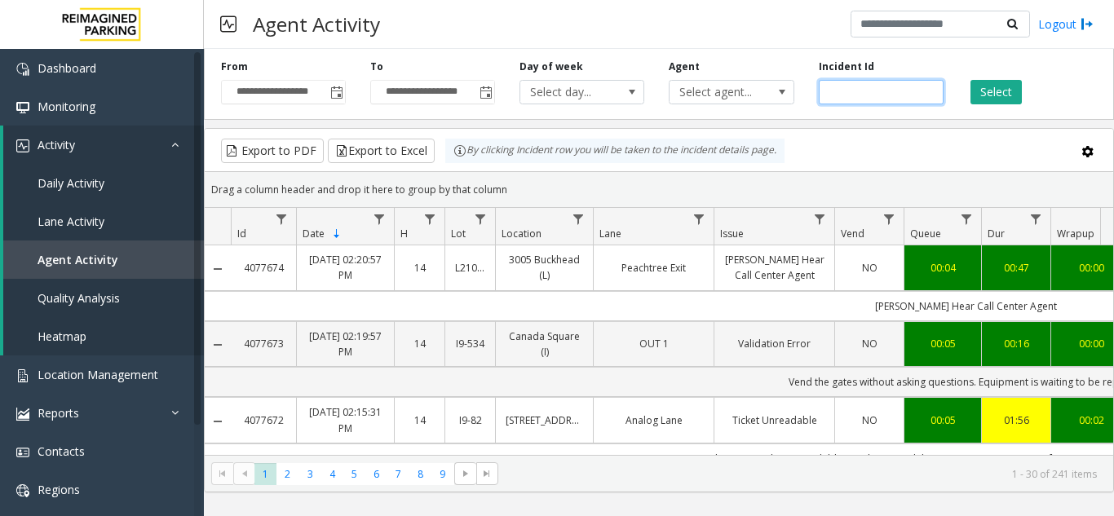
click at [869, 98] on input "number" at bounding box center [881, 92] width 125 height 24
paste input "*******"
type input "*******"
click at [1015, 95] on button "Select" at bounding box center [995, 92] width 51 height 24
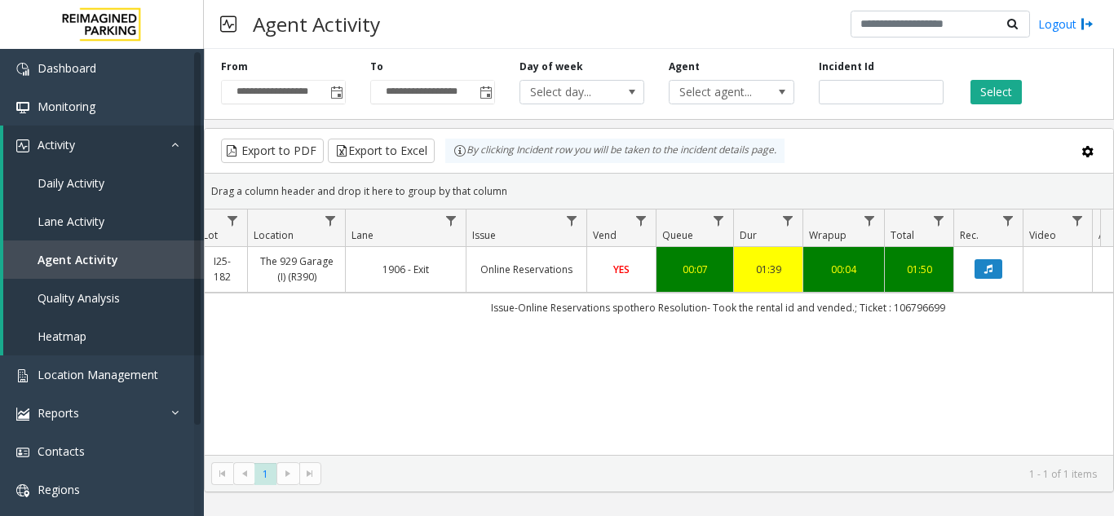
scroll to position [0, 251]
click at [982, 272] on icon "Data table" at bounding box center [985, 269] width 8 height 10
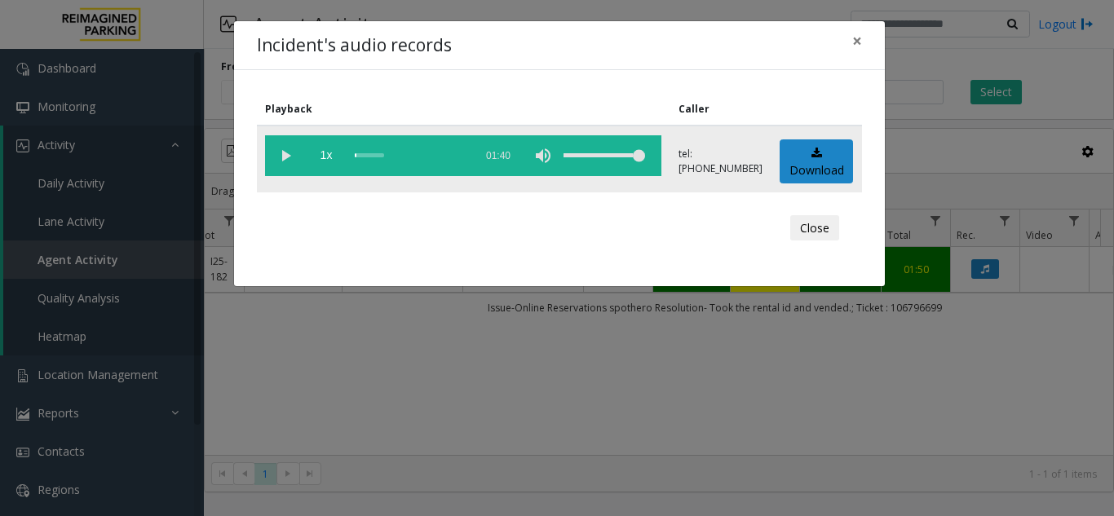
click at [282, 157] on vg-play-pause at bounding box center [285, 155] width 41 height 41
click at [291, 157] on vg-play-pause at bounding box center [285, 155] width 41 height 41
click at [282, 157] on vg-play-pause at bounding box center [285, 155] width 41 height 41
click at [869, 42] on button "×" at bounding box center [857, 41] width 33 height 40
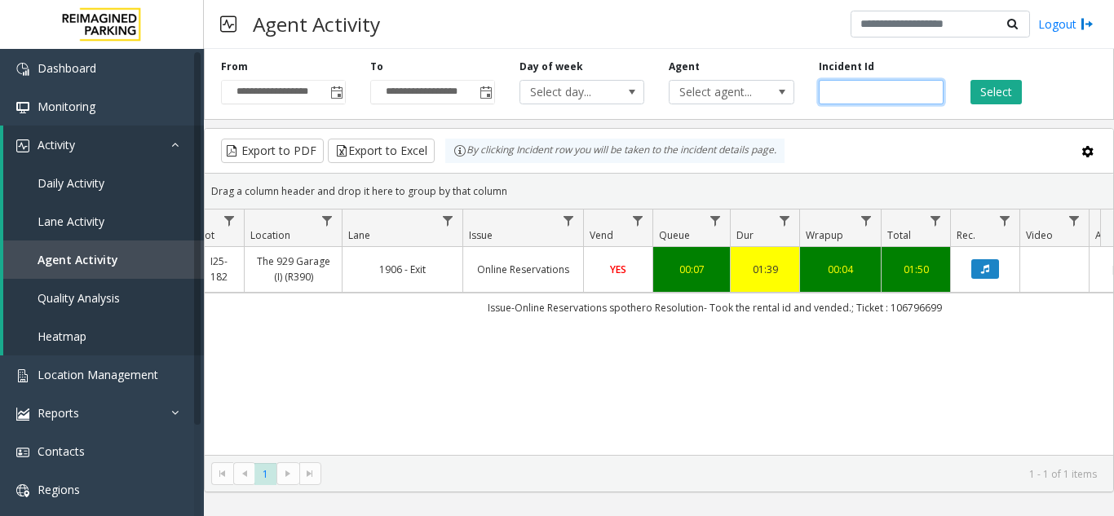
drag, startPoint x: 896, startPoint y: 85, endPoint x: 826, endPoint y: 101, distance: 72.0
click at [826, 101] on input "*******" at bounding box center [881, 92] width 125 height 24
click at [139, 361] on link "Location Management" at bounding box center [102, 375] width 204 height 38
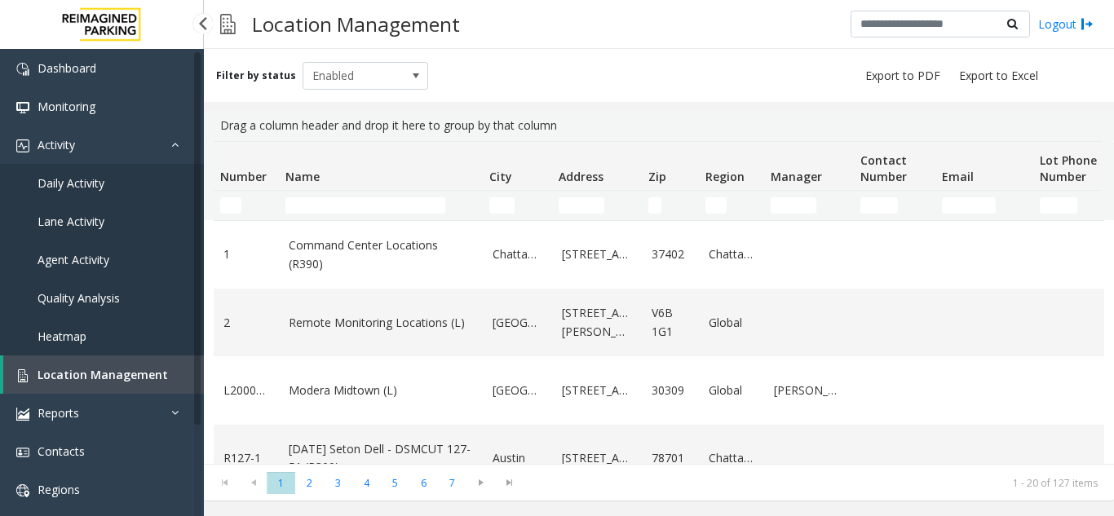
click at [39, 258] on span "Agent Activity" at bounding box center [74, 259] width 72 height 15
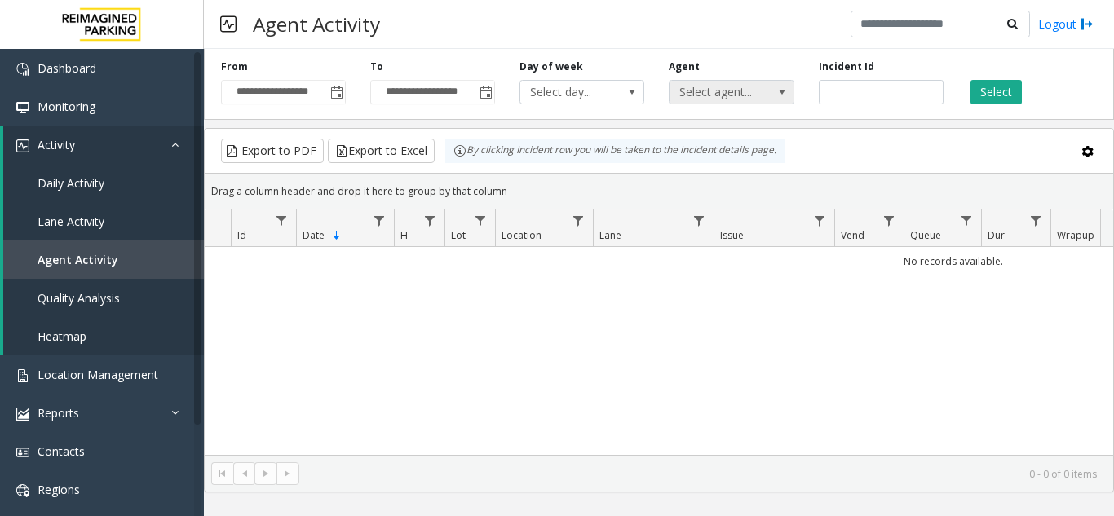
click at [734, 103] on span "Select agent..." at bounding box center [719, 92] width 99 height 23
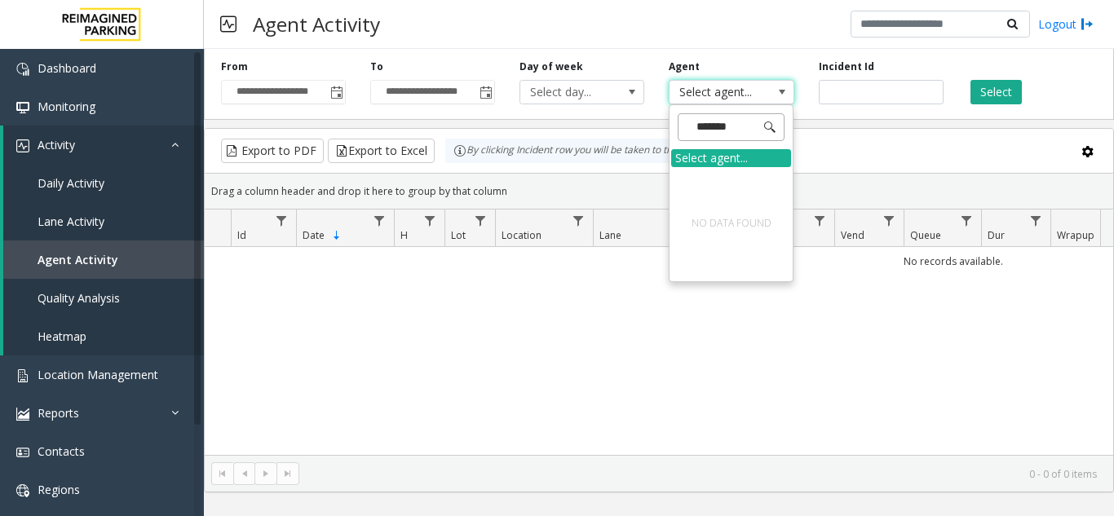
click at [751, 124] on input "*******" at bounding box center [731, 127] width 107 height 28
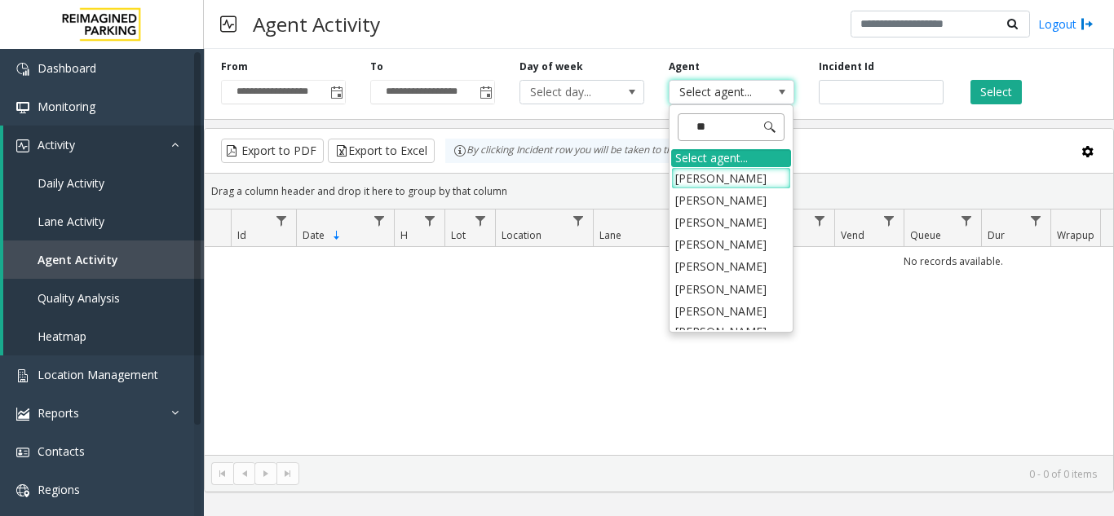
type input "*"
click at [340, 87] on span "Toggle popup" at bounding box center [336, 92] width 13 height 13
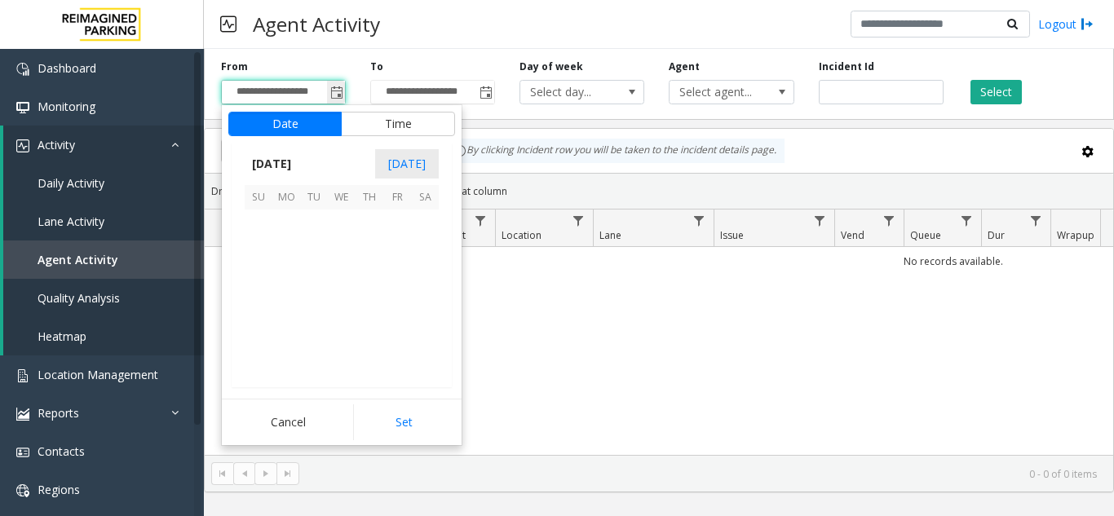
scroll to position [292689, 0]
click at [258, 283] on span "14" at bounding box center [259, 279] width 28 height 28
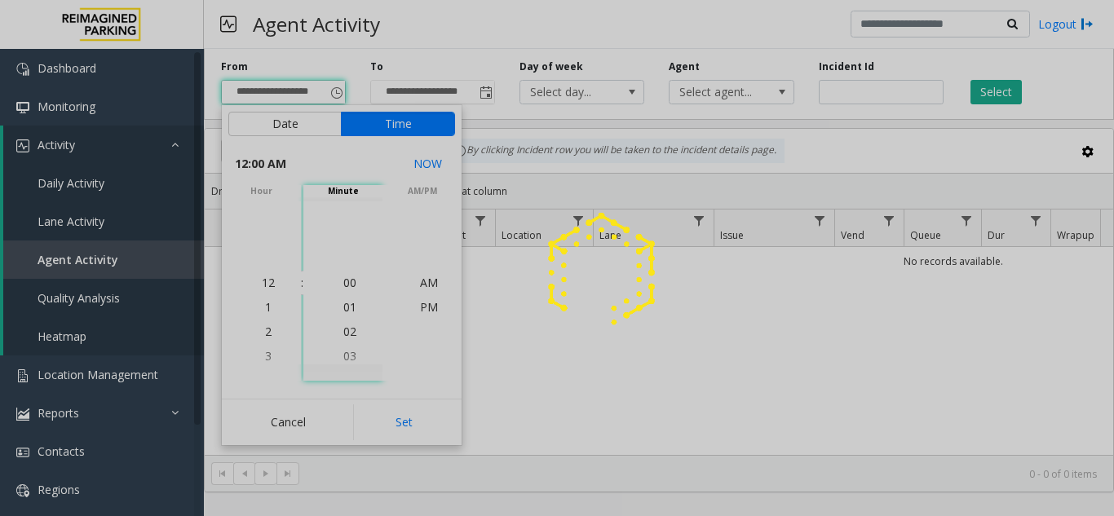
drag, startPoint x: 381, startPoint y: 409, endPoint x: 387, endPoint y: 416, distance: 9.3
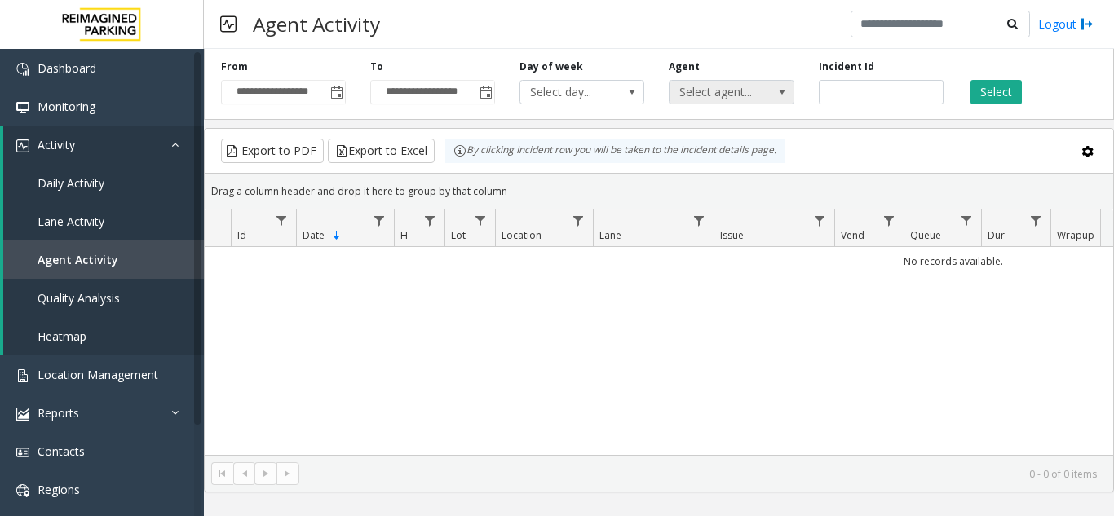
click at [707, 91] on span "Select agent..." at bounding box center [719, 92] width 99 height 23
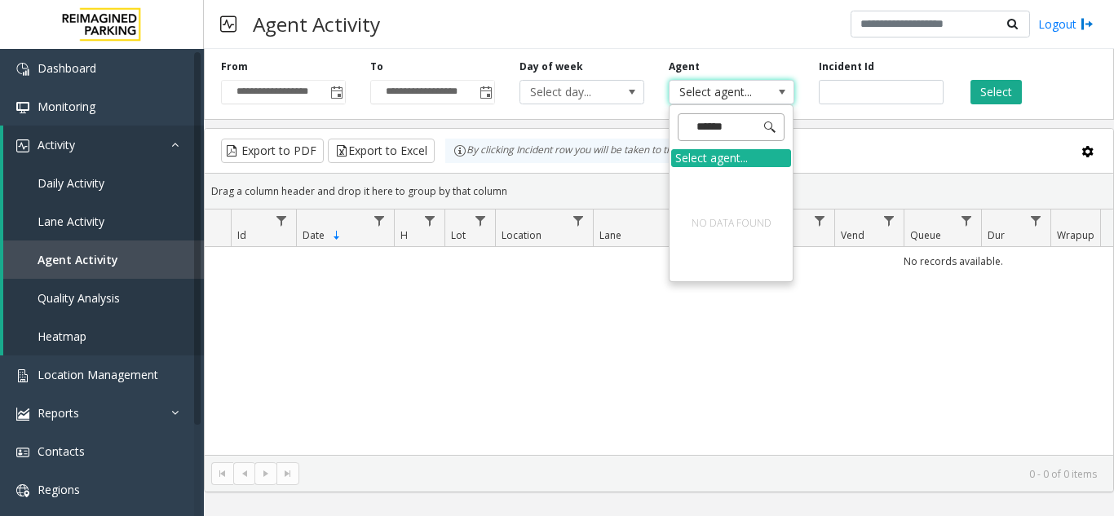
type input "*******"
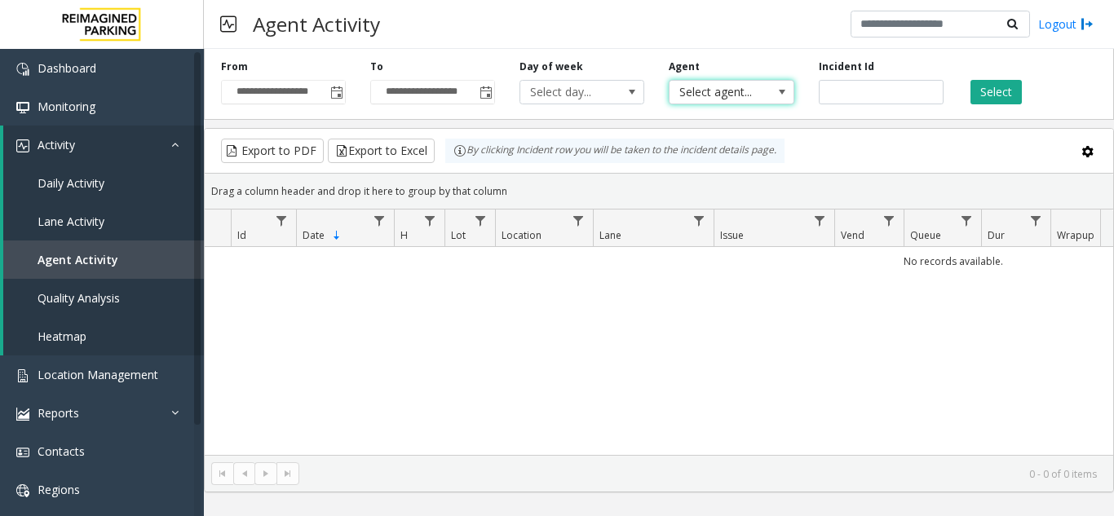
click at [724, 98] on span "Select agent..." at bounding box center [719, 92] width 99 height 23
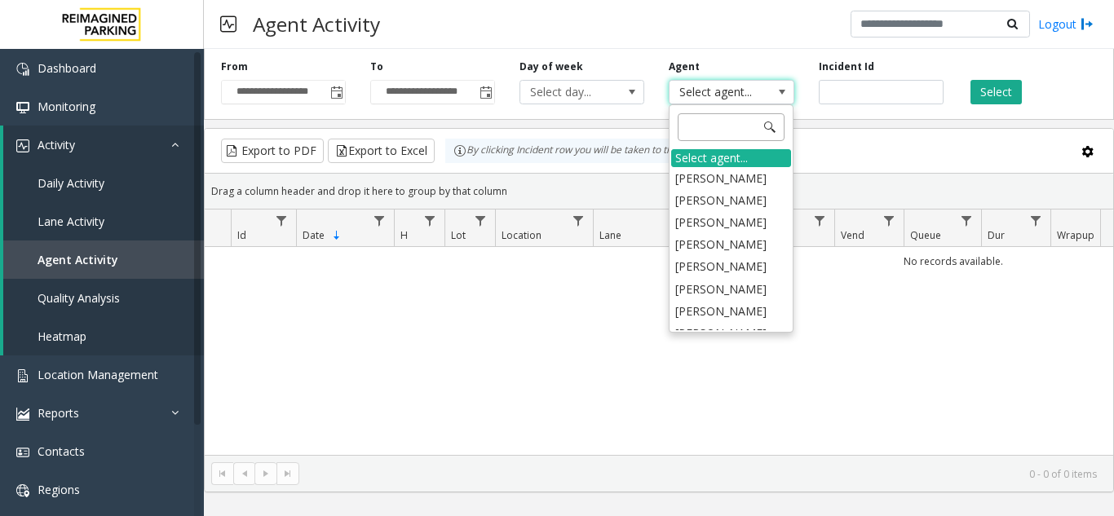
click at [708, 126] on input at bounding box center [731, 127] width 107 height 28
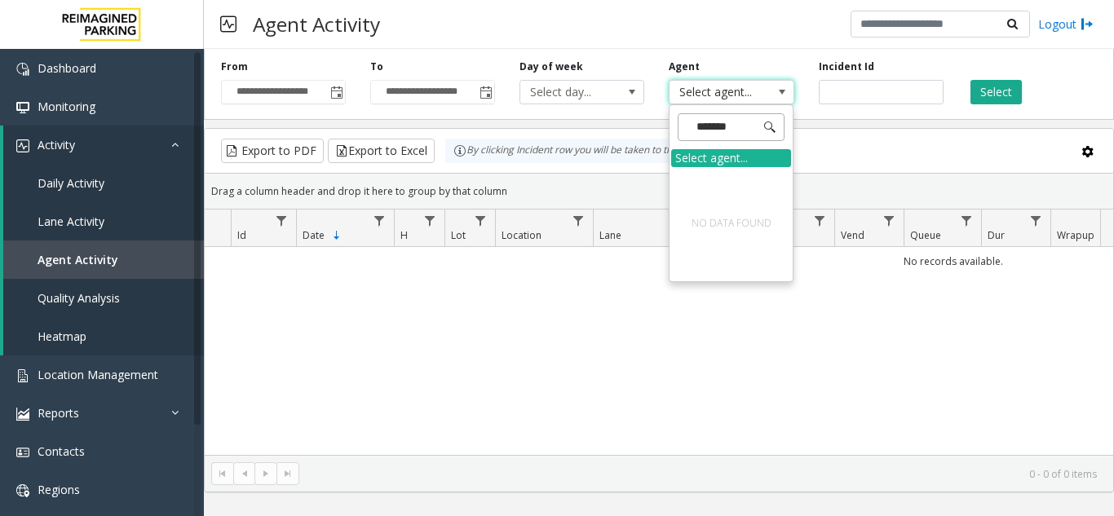
type input "********"
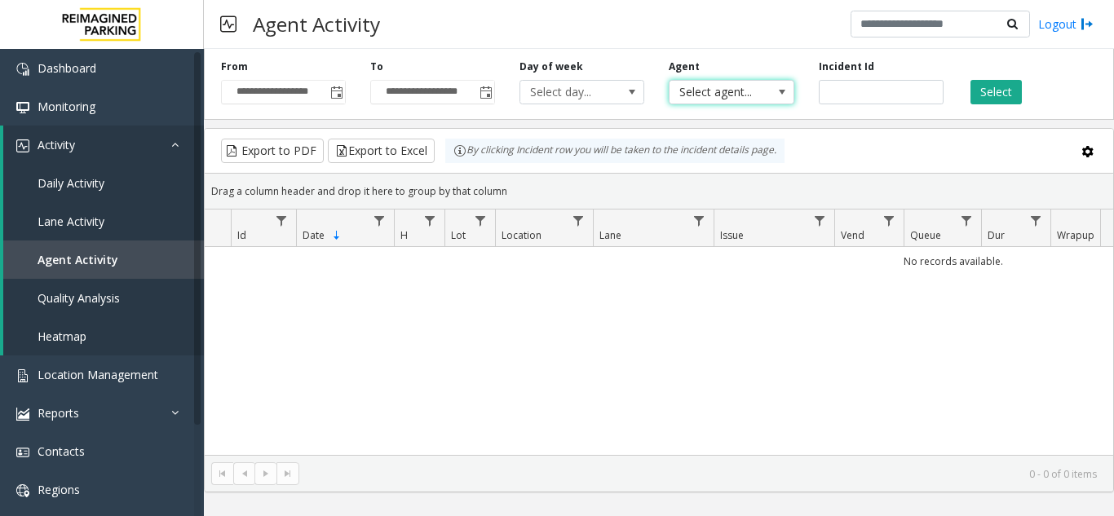
click at [713, 97] on span "Select agent..." at bounding box center [719, 92] width 99 height 23
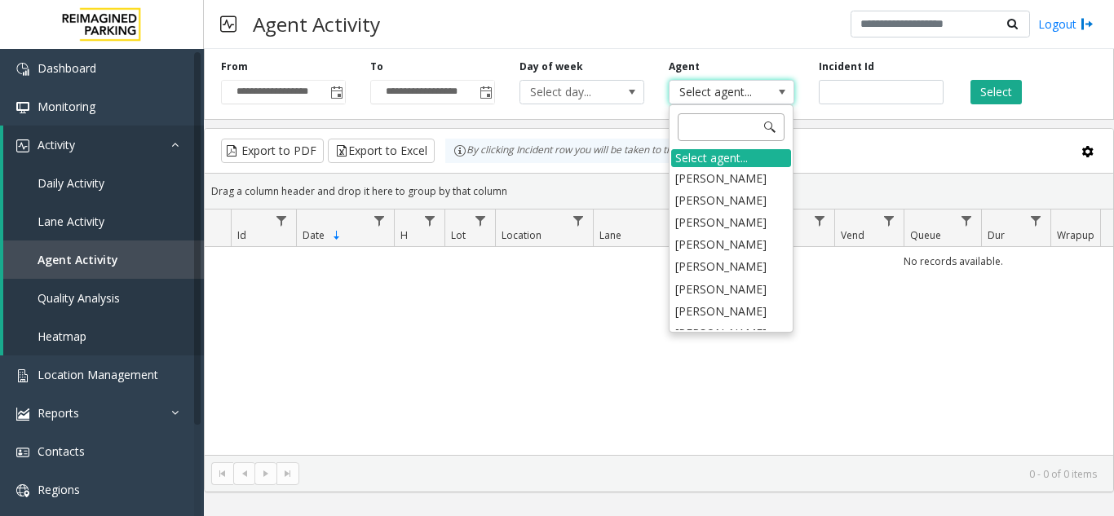
click at [714, 130] on input at bounding box center [731, 127] width 107 height 28
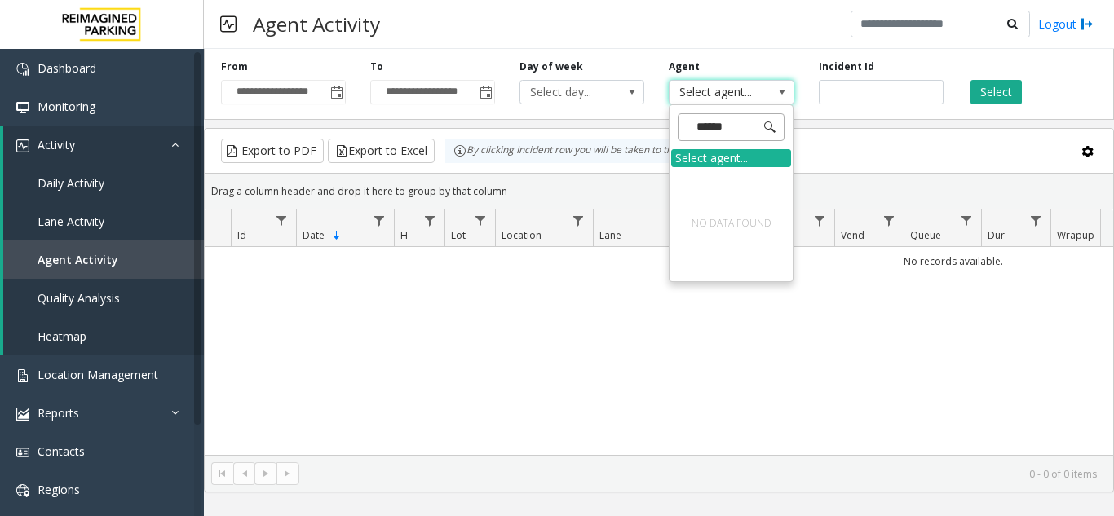
type input "*******"
drag, startPoint x: 727, startPoint y: 126, endPoint x: 690, endPoint y: 130, distance: 37.7
click at [690, 130] on input "*******" at bounding box center [731, 127] width 107 height 28
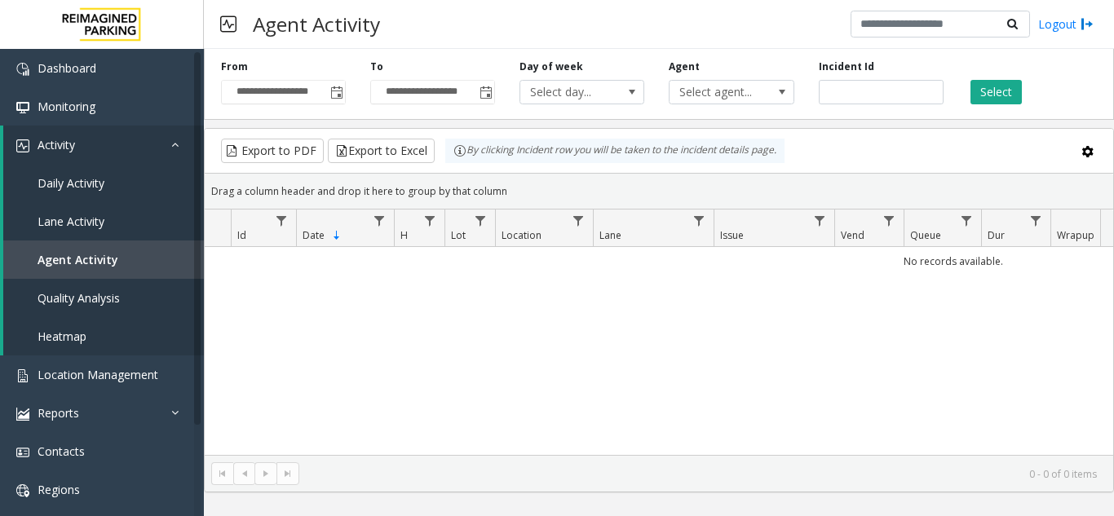
click at [1053, 411] on div "No records available." at bounding box center [659, 351] width 908 height 208
click at [378, 224] on span "Data table" at bounding box center [379, 220] width 13 height 13
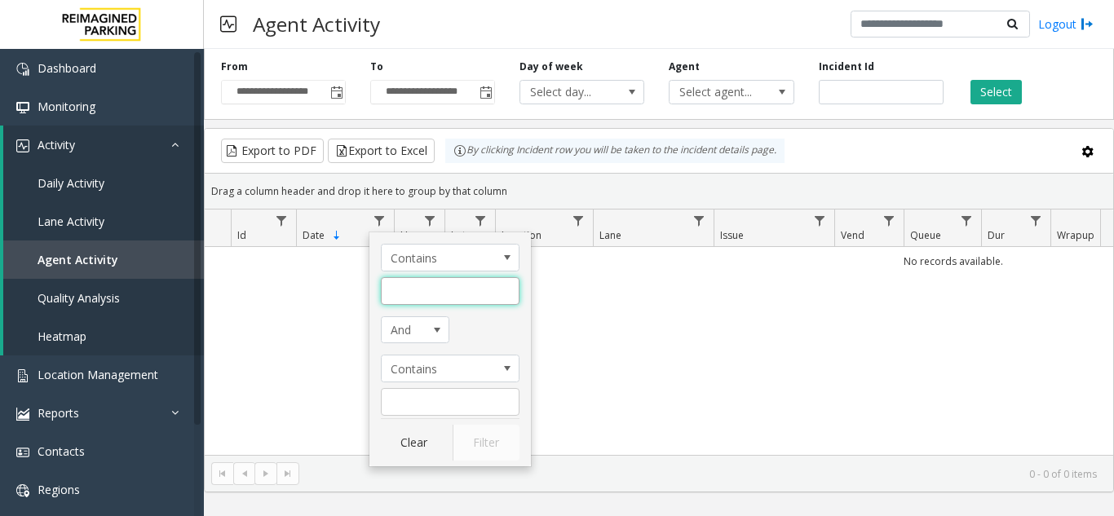
click at [413, 296] on input "Date Filter" at bounding box center [450, 291] width 139 height 28
click at [409, 331] on span "And" at bounding box center [409, 330] width 54 height 26
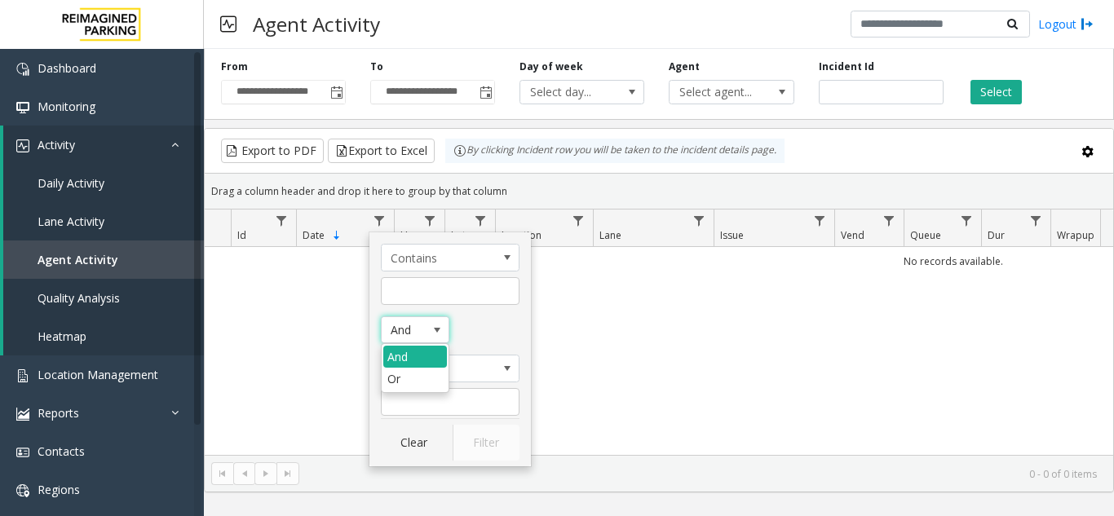
drag, startPoint x: 316, startPoint y: 316, endPoint x: 345, endPoint y: 117, distance: 201.0
click at [316, 314] on div "No records available." at bounding box center [659, 351] width 908 height 208
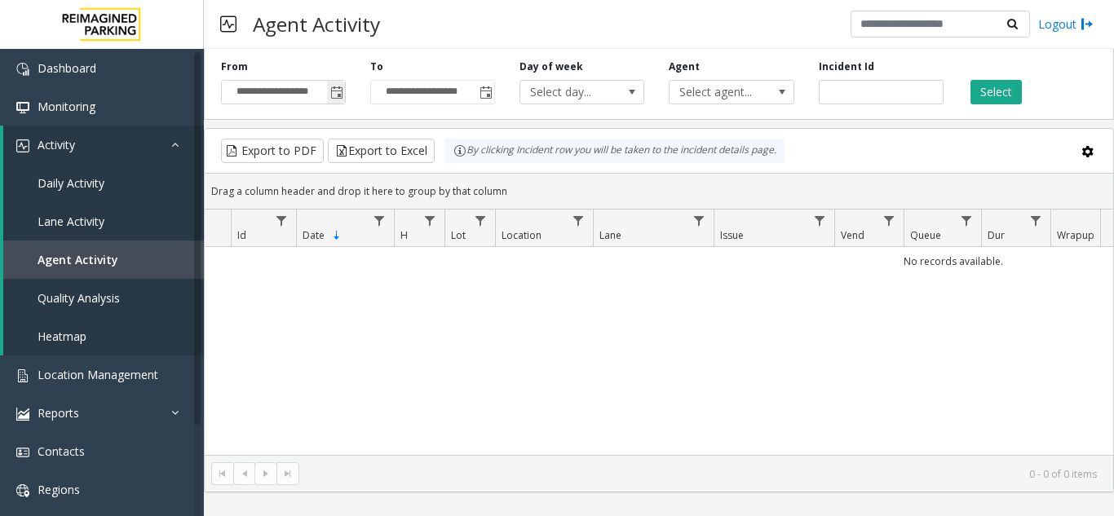
click at [330, 95] on span "Toggle popup" at bounding box center [336, 92] width 13 height 13
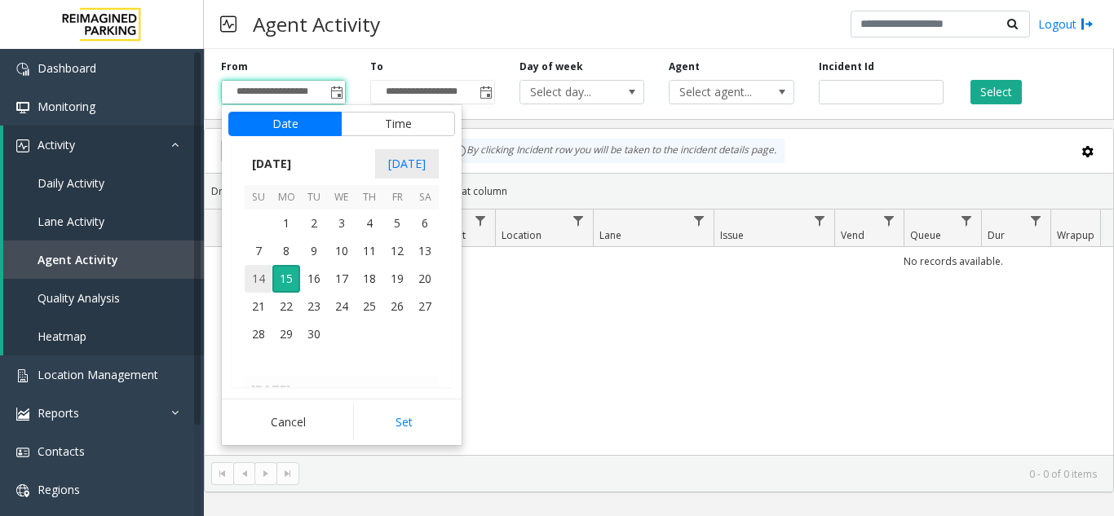
click at [255, 272] on span "14" at bounding box center [259, 279] width 28 height 28
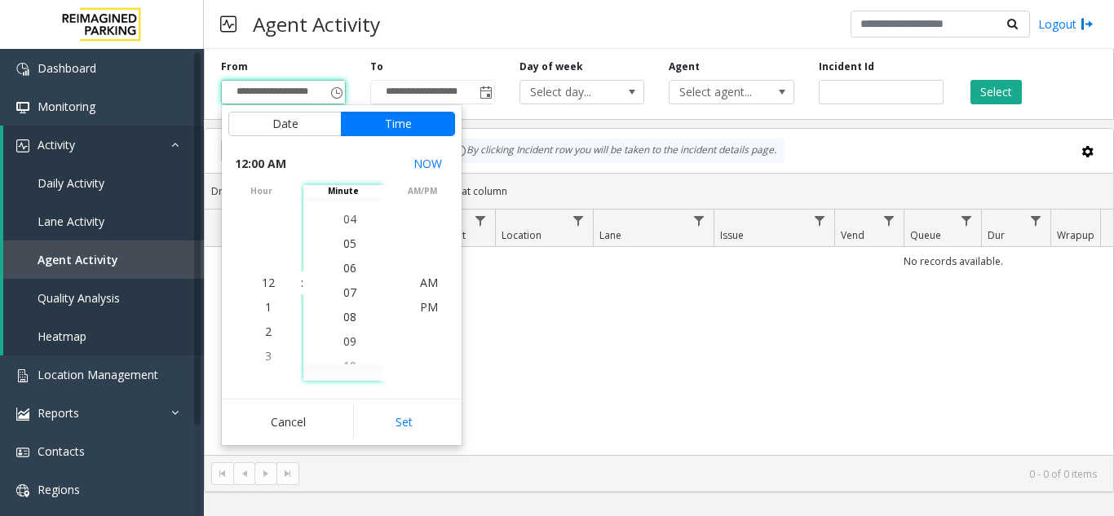
scroll to position [171, 0]
click at [349, 309] on span "08" at bounding box center [349, 306] width 13 height 15
click at [350, 287] on span "08" at bounding box center [349, 282] width 13 height 15
click at [349, 309] on span "09" at bounding box center [349, 306] width 13 height 15
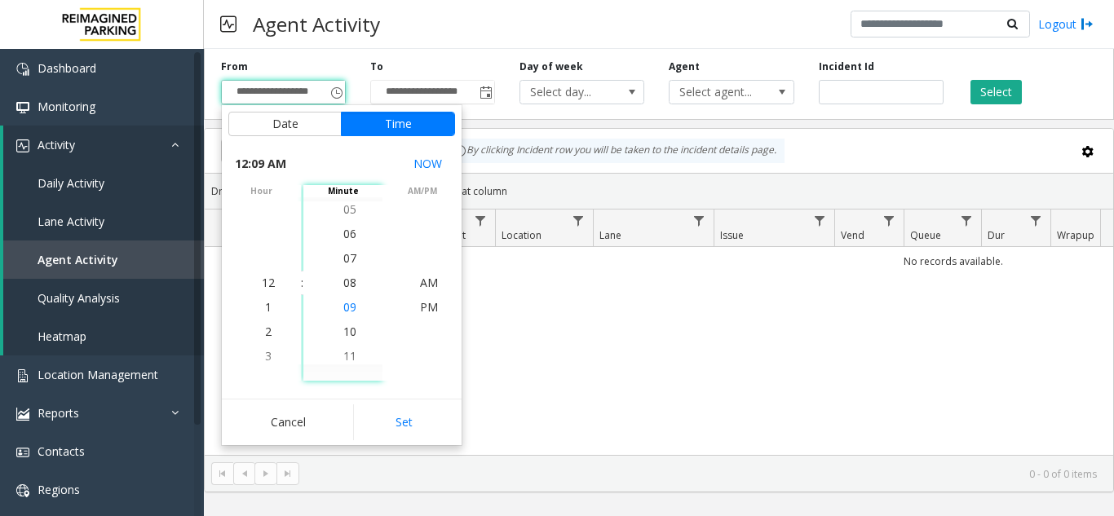
scroll to position [220, 0]
drag, startPoint x: 345, startPoint y: 303, endPoint x: 345, endPoint y: 343, distance: 40.0
click at [343, 257] on span "08" at bounding box center [349, 257] width 13 height 15
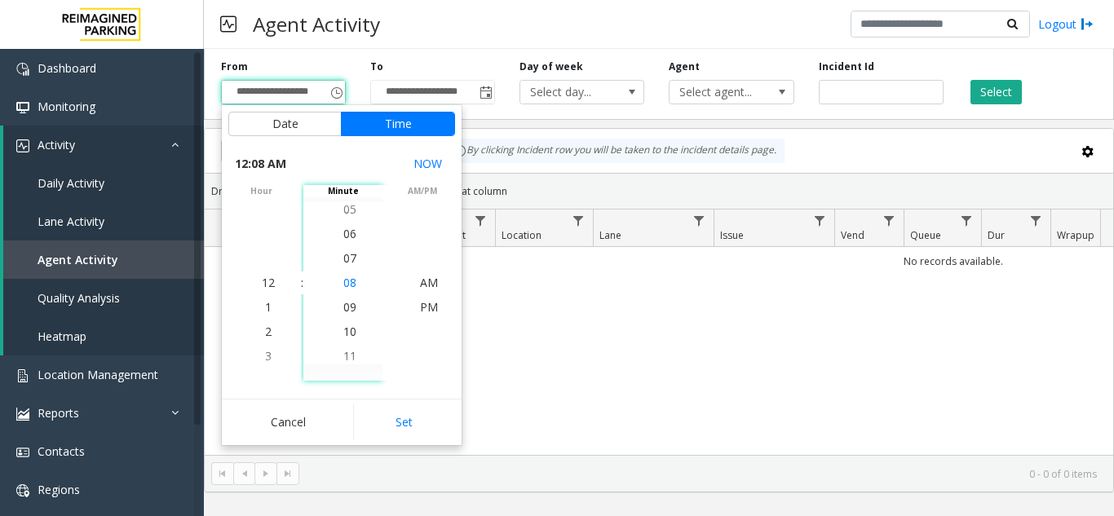
click at [345, 284] on span "08" at bounding box center [349, 282] width 13 height 15
click at [346, 285] on span "08" at bounding box center [349, 282] width 13 height 15
click at [421, 280] on span "AM" at bounding box center [429, 282] width 18 height 15
drag, startPoint x: 343, startPoint y: 302, endPoint x: 342, endPoint y: 323, distance: 21.3
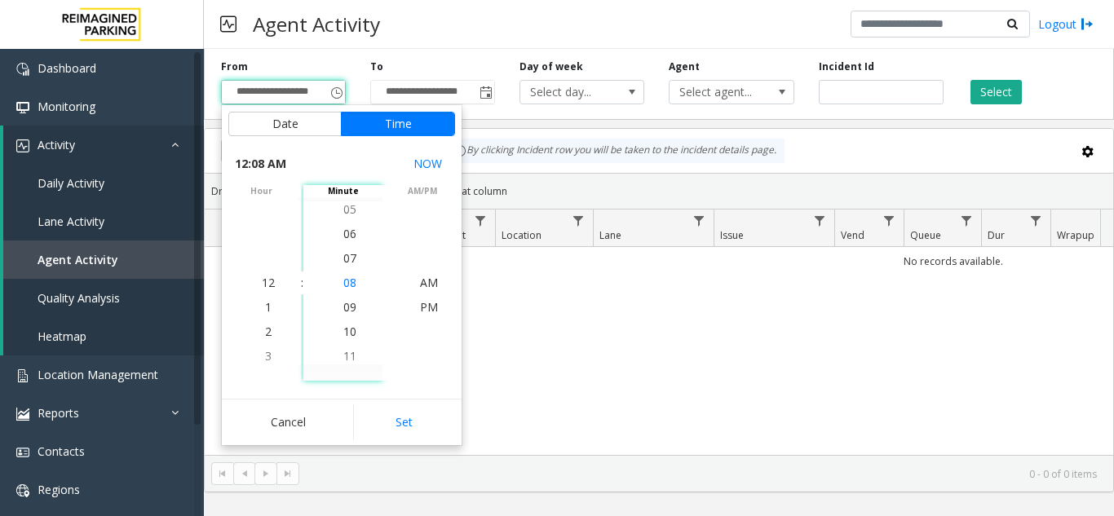
click at [347, 282] on span "08" at bounding box center [349, 282] width 13 height 15
click at [347, 306] on span "09" at bounding box center [349, 306] width 13 height 15
click at [347, 234] on span "07" at bounding box center [349, 233] width 13 height 15
click at [347, 234] on span "05" at bounding box center [349, 233] width 13 height 15
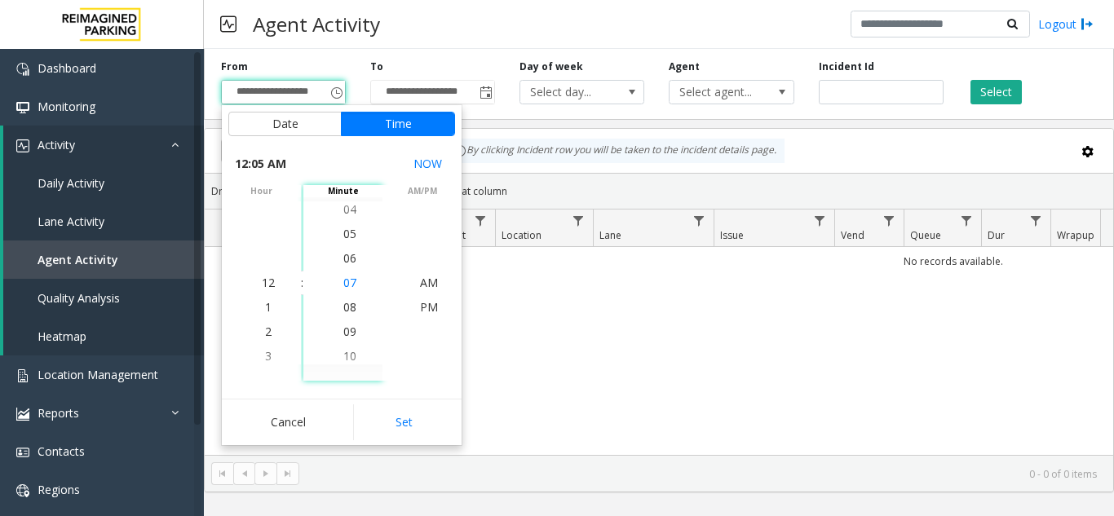
scroll to position [122, 0]
click at [345, 304] on span "06" at bounding box center [349, 306] width 13 height 15
click at [351, 271] on li "06" at bounding box center [349, 283] width 57 height 24
click at [343, 305] on span "07" at bounding box center [349, 306] width 13 height 15
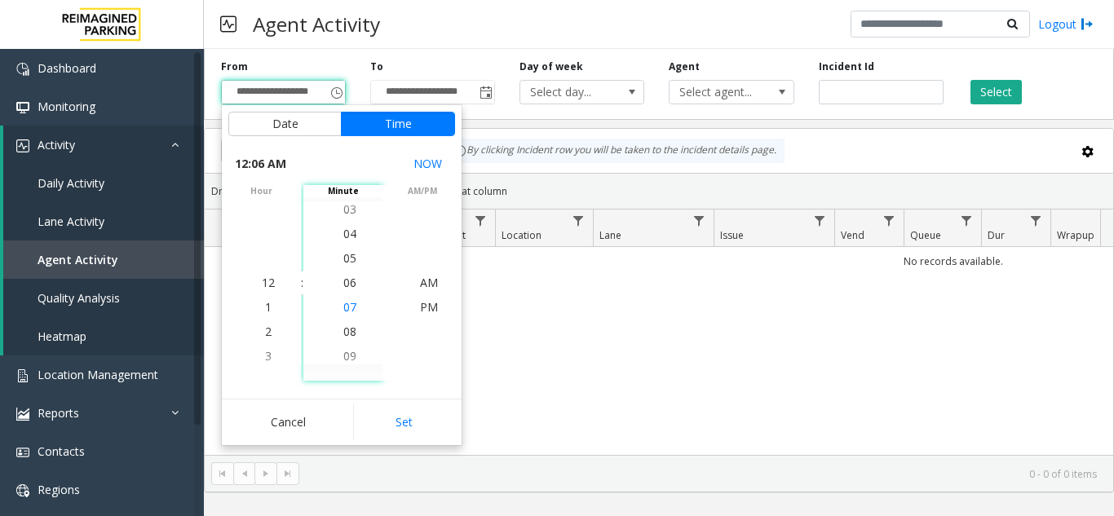
scroll to position [171, 0]
click at [408, 416] on button "Set" at bounding box center [404, 422] width 103 height 36
type input "**********"
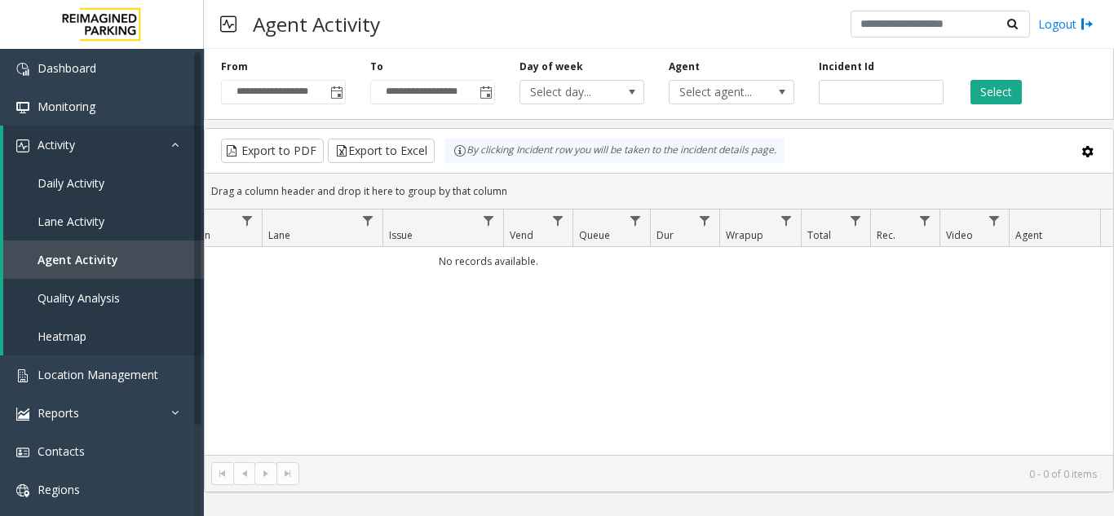
scroll to position [0, 465]
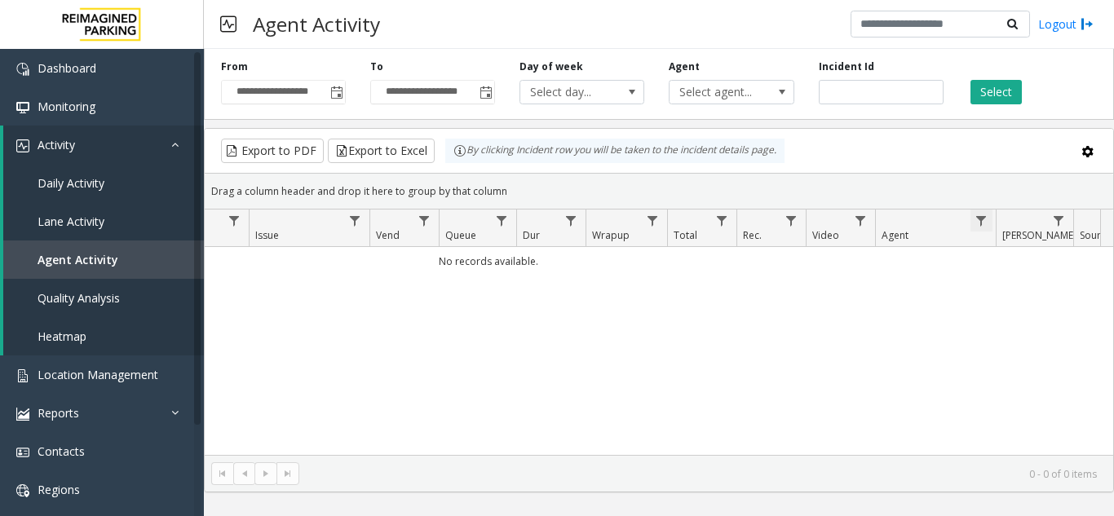
click at [983, 219] on span "Data table" at bounding box center [981, 220] width 13 height 13
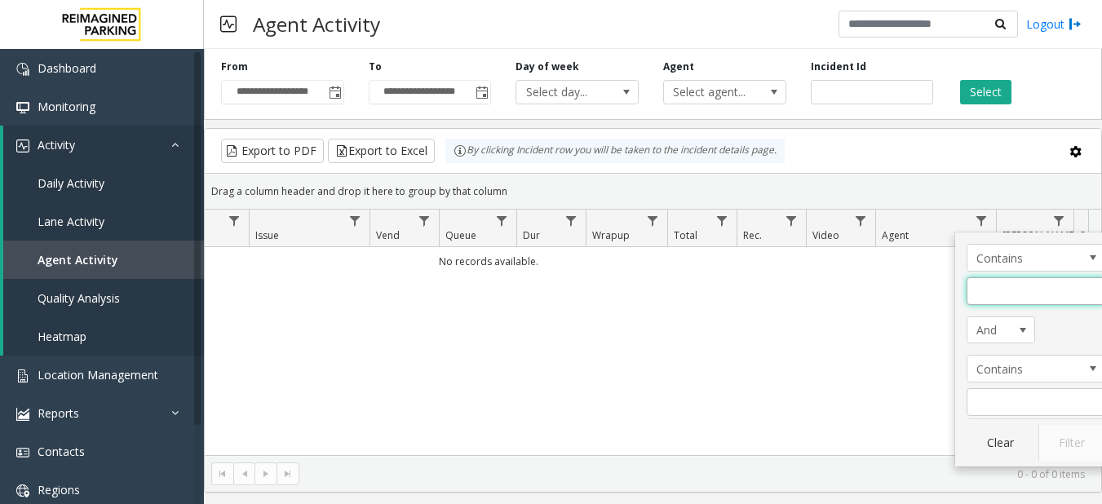
click at [999, 301] on input "Agent Filter" at bounding box center [1035, 291] width 139 height 28
type input "*******"
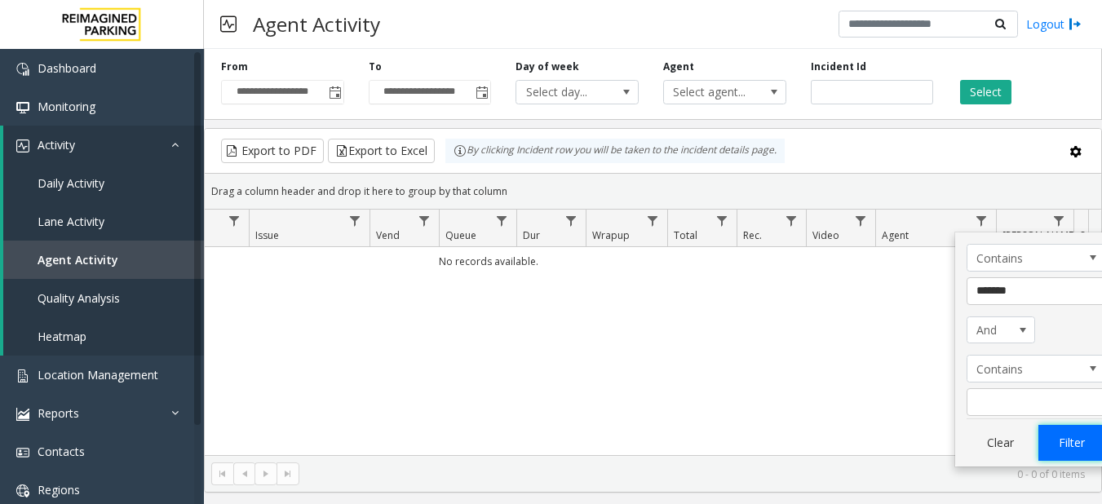
click at [1073, 444] on button "Filter" at bounding box center [1071, 443] width 67 height 36
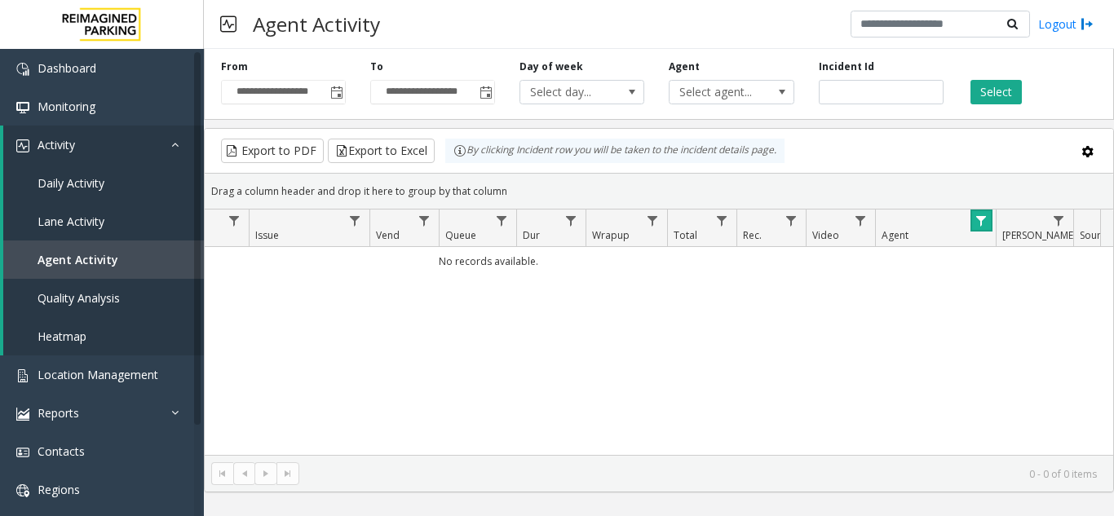
click at [978, 219] on span "Data table" at bounding box center [981, 220] width 13 height 13
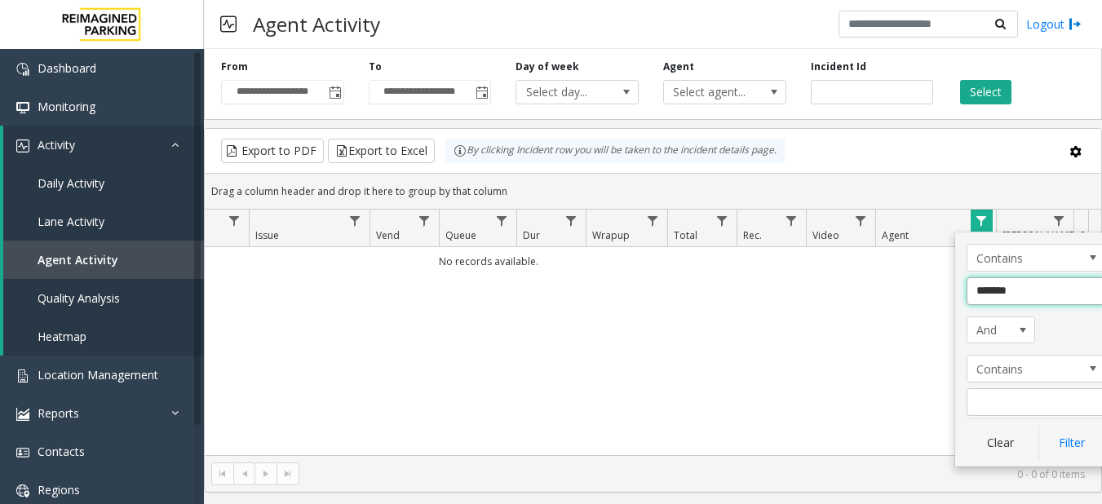
click at [1031, 292] on input "*******" at bounding box center [1035, 291] width 139 height 28
type input "*"
type input "********"
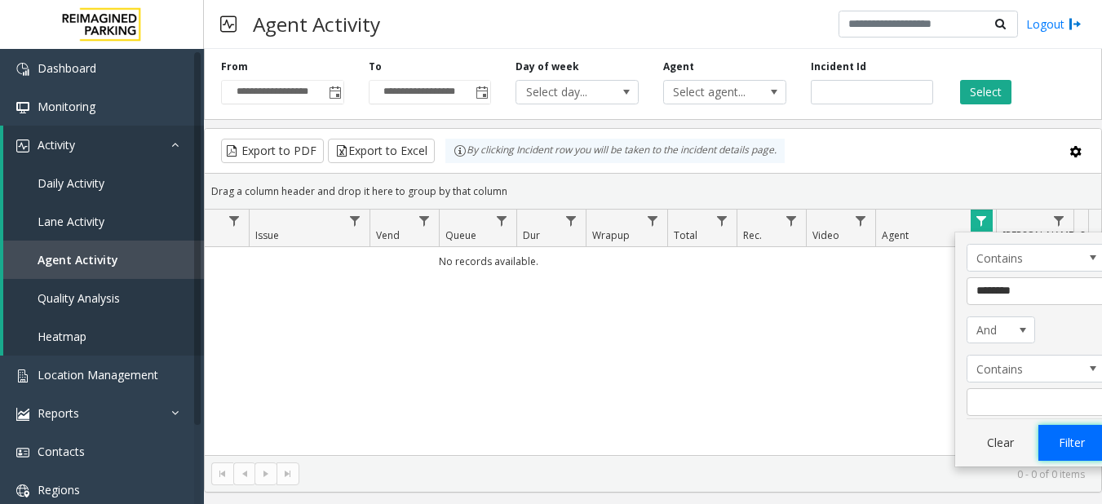
click at [1069, 444] on button "Filter" at bounding box center [1071, 443] width 67 height 36
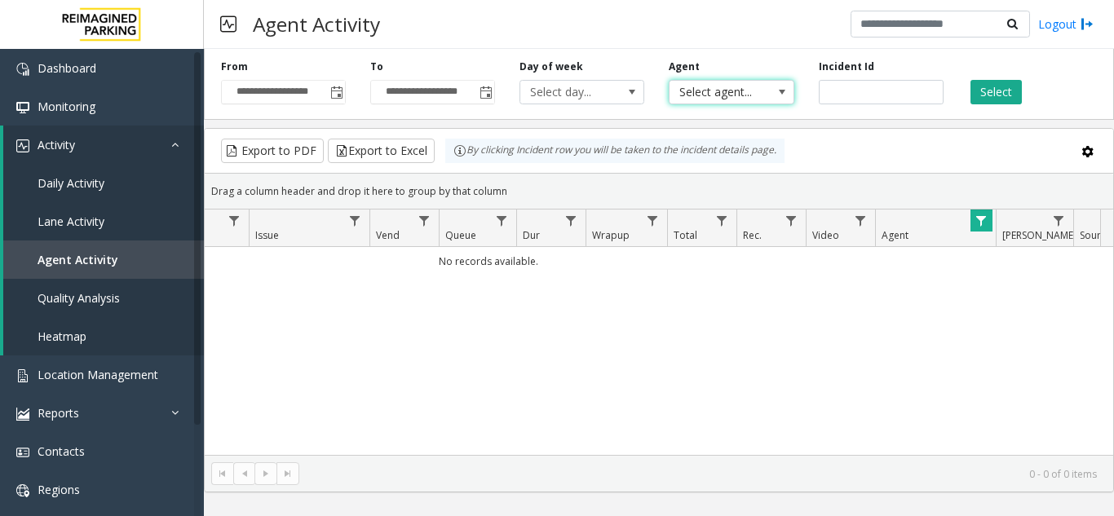
click at [734, 92] on span "Select agent..." at bounding box center [719, 92] width 99 height 23
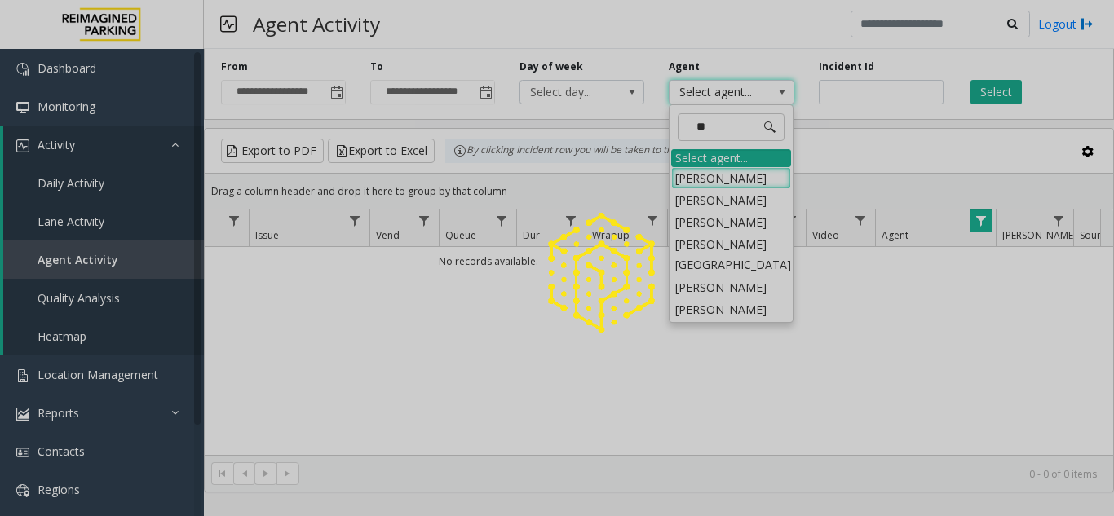
type input "*"
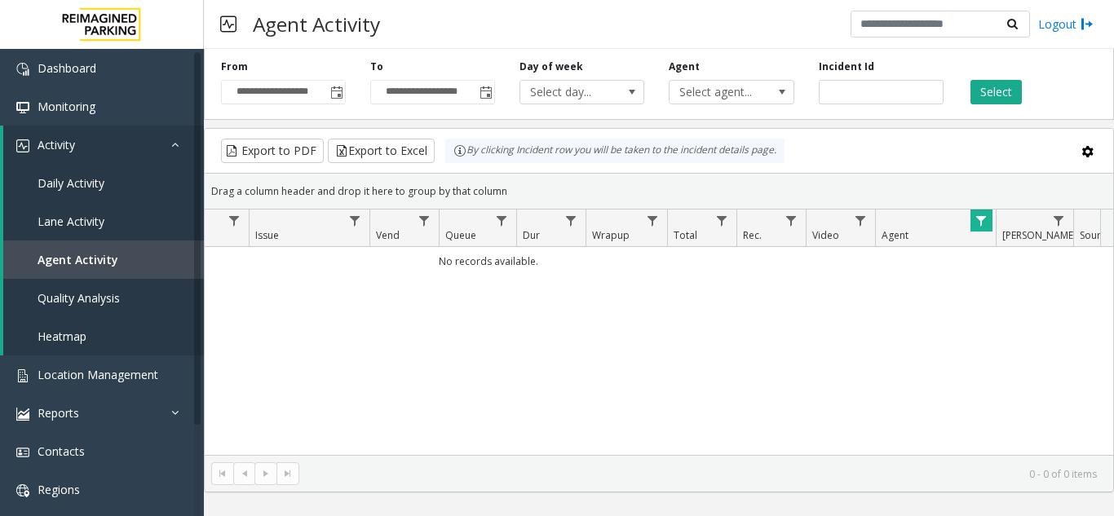
drag, startPoint x: 562, startPoint y: 355, endPoint x: 652, endPoint y: 304, distance: 103.0
click at [577, 350] on div "No records available." at bounding box center [659, 351] width 908 height 208
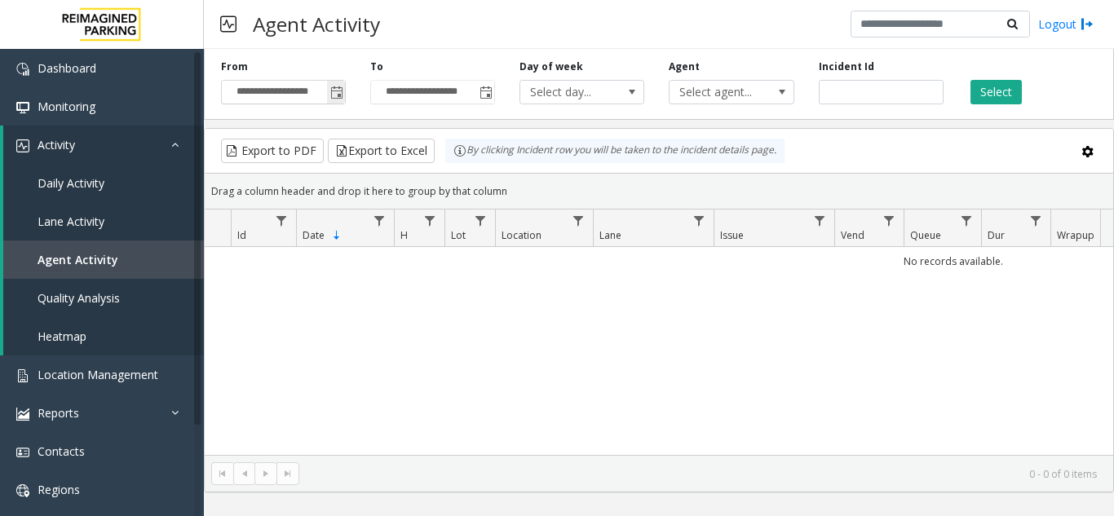
click at [329, 91] on span "Toggle popup" at bounding box center [336, 92] width 18 height 26
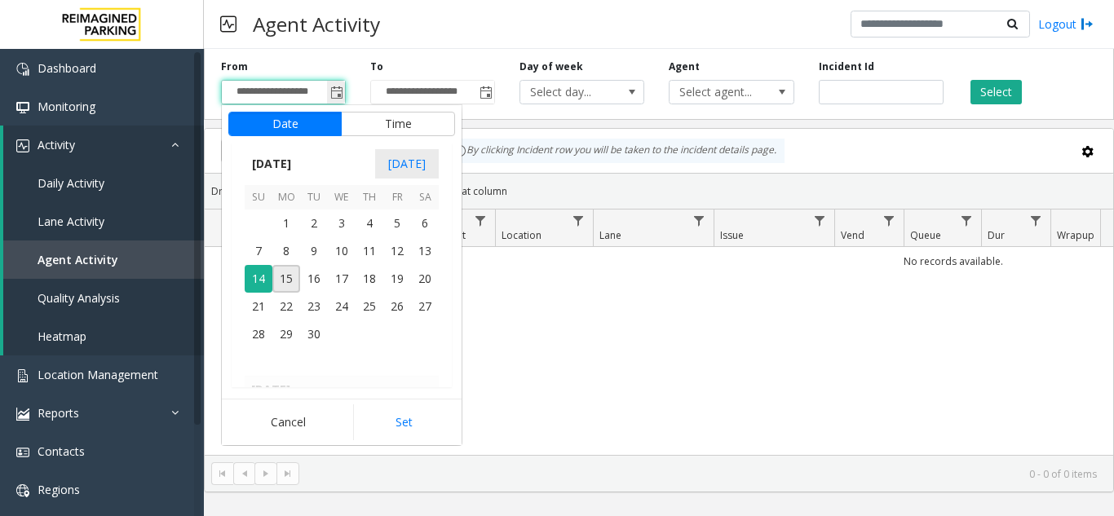
scroll to position [171, 0]
click at [285, 218] on span "1" at bounding box center [286, 224] width 28 height 28
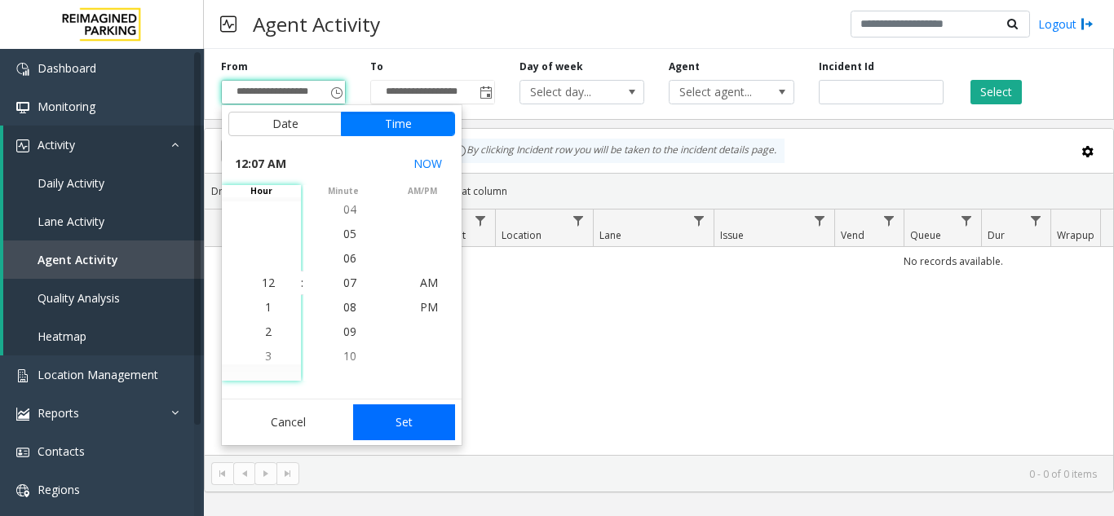
click at [399, 418] on button "Set" at bounding box center [404, 422] width 103 height 36
type input "**********"
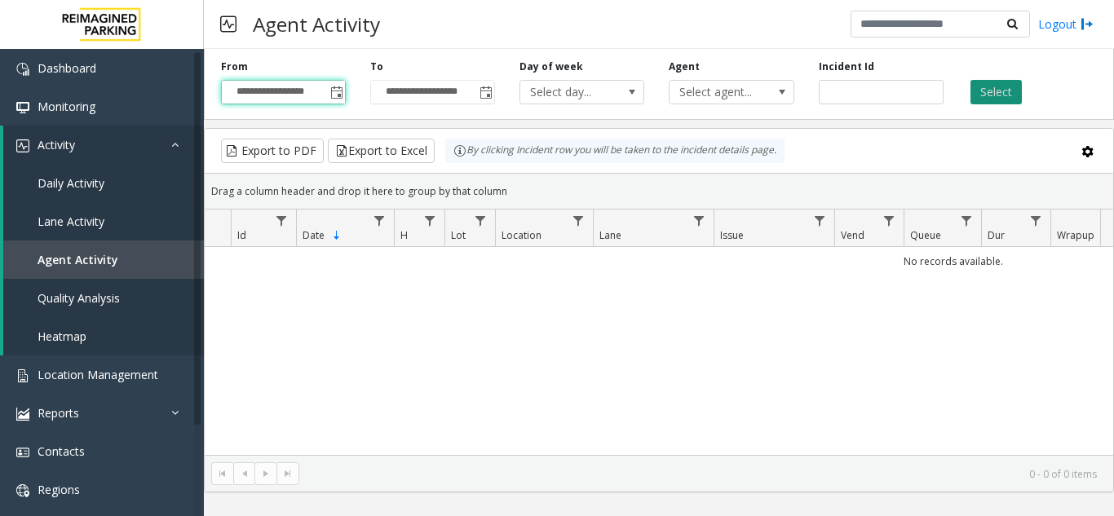
click at [998, 89] on button "Select" at bounding box center [995, 92] width 51 height 24
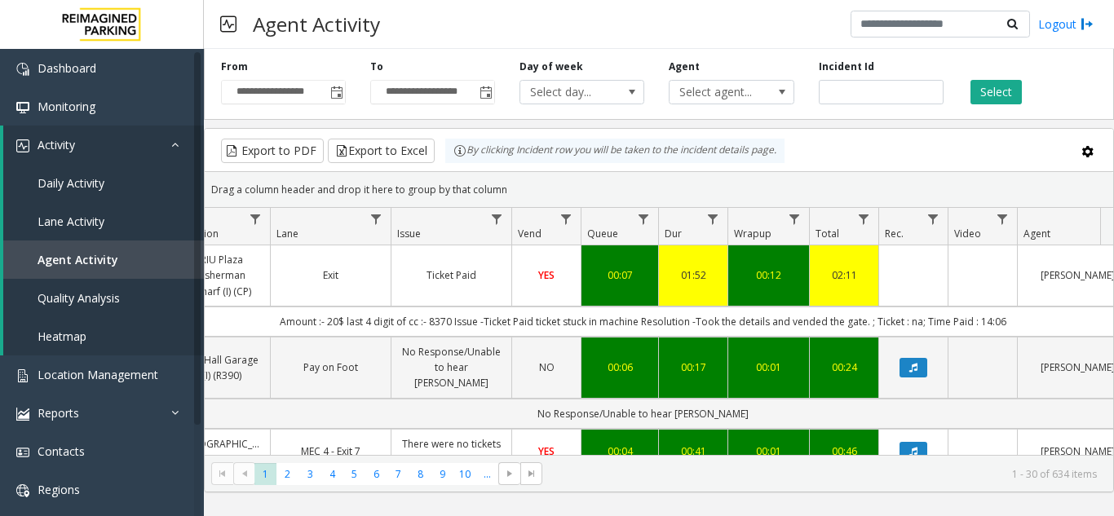
scroll to position [0, 397]
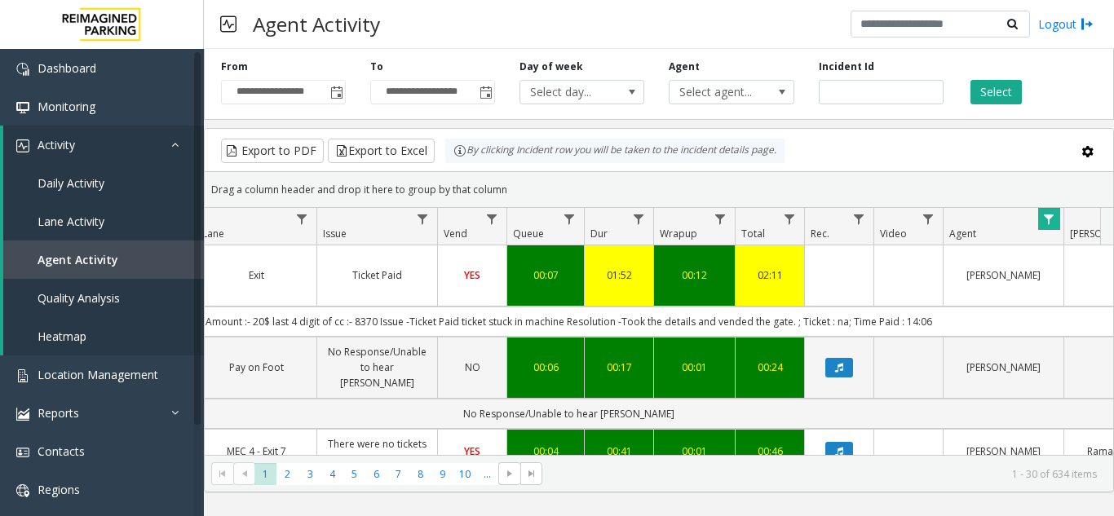
click at [1052, 214] on span "Data table" at bounding box center [1048, 219] width 13 height 13
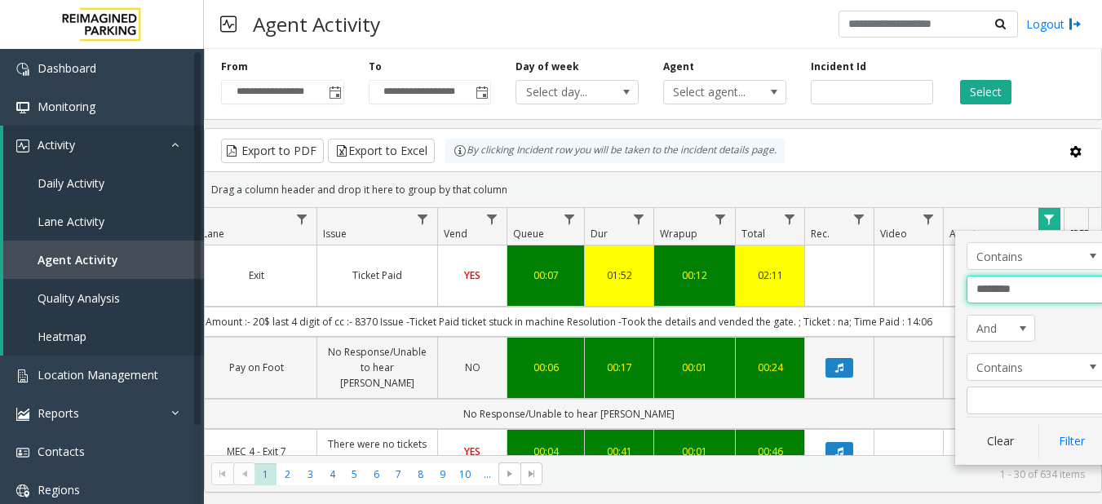
drag, startPoint x: 1026, startPoint y: 292, endPoint x: 965, endPoint y: 285, distance: 61.6
click at [965, 285] on div "Contains ******** And Contains Clear Filter" at bounding box center [1035, 348] width 161 height 234
type input "*******"
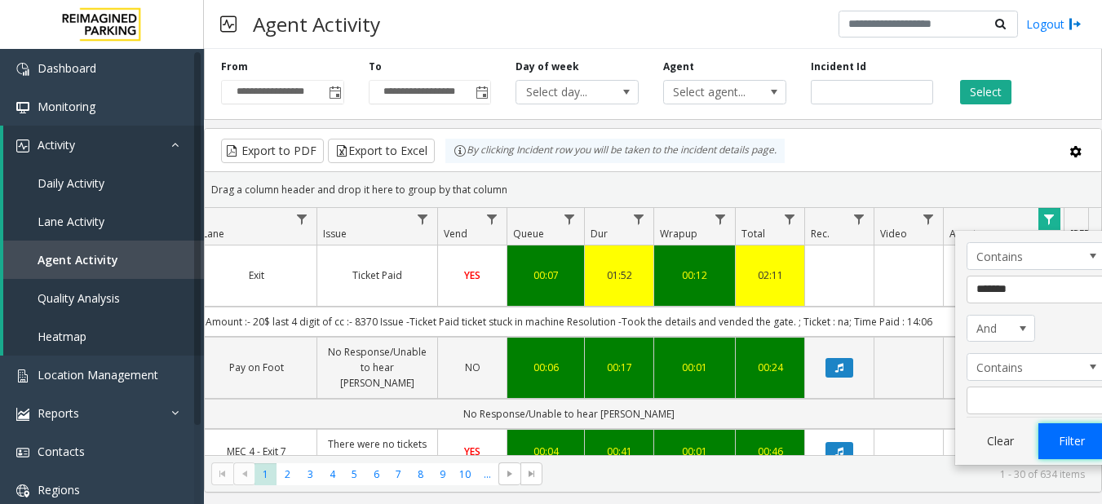
click at [1065, 443] on button "Filter" at bounding box center [1071, 441] width 67 height 36
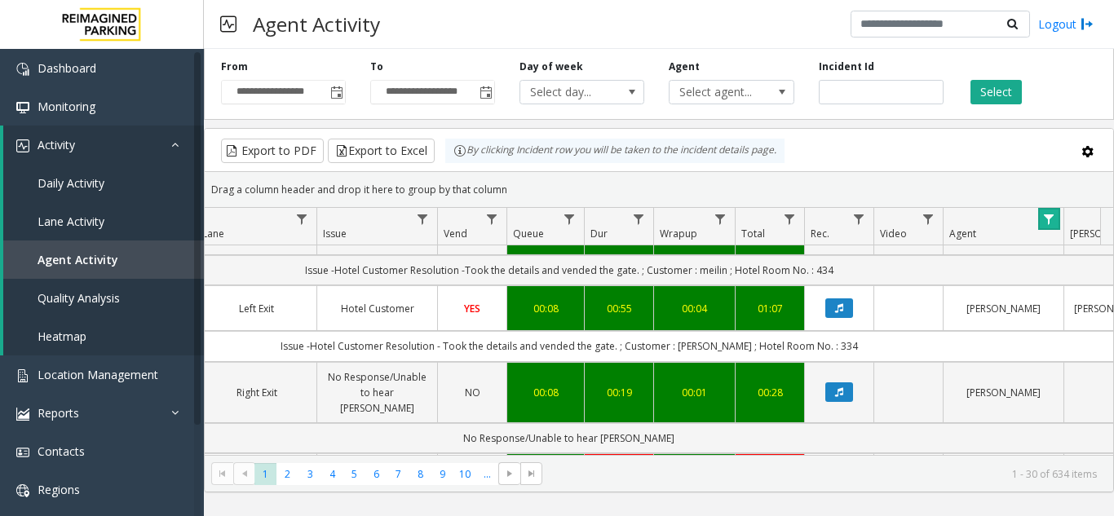
scroll to position [2264, 397]
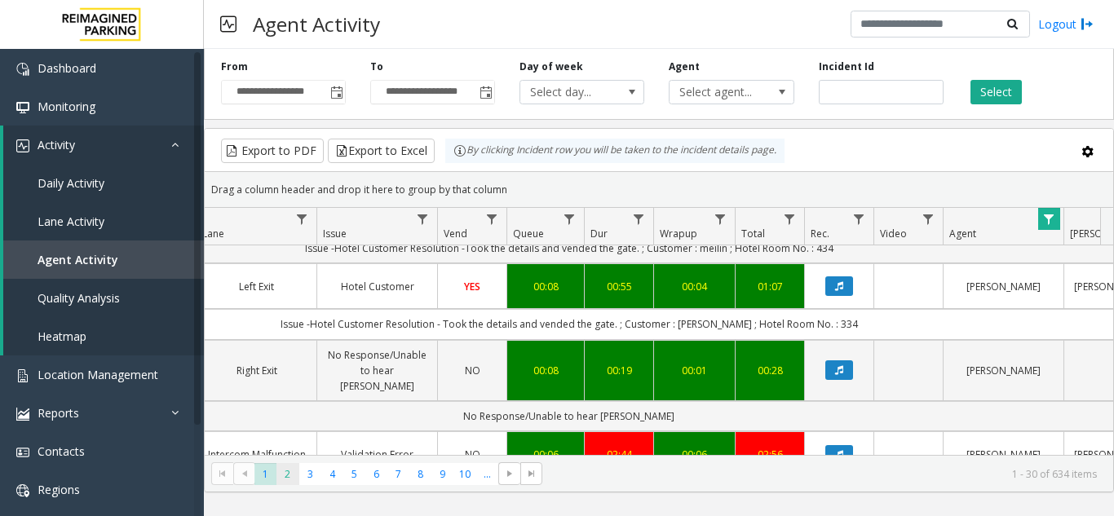
click at [282, 479] on span "2" at bounding box center [287, 474] width 22 height 22
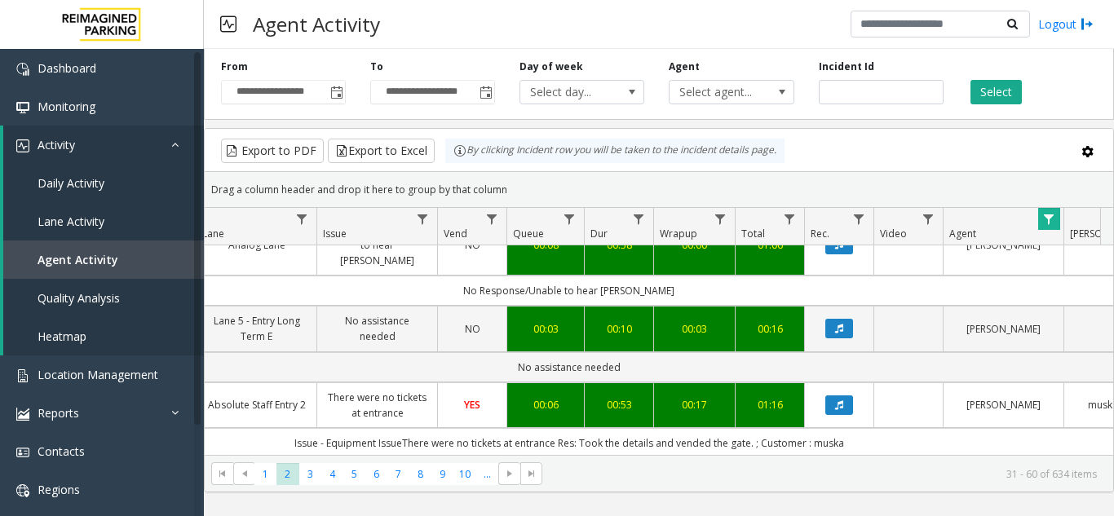
scroll to position [408, 397]
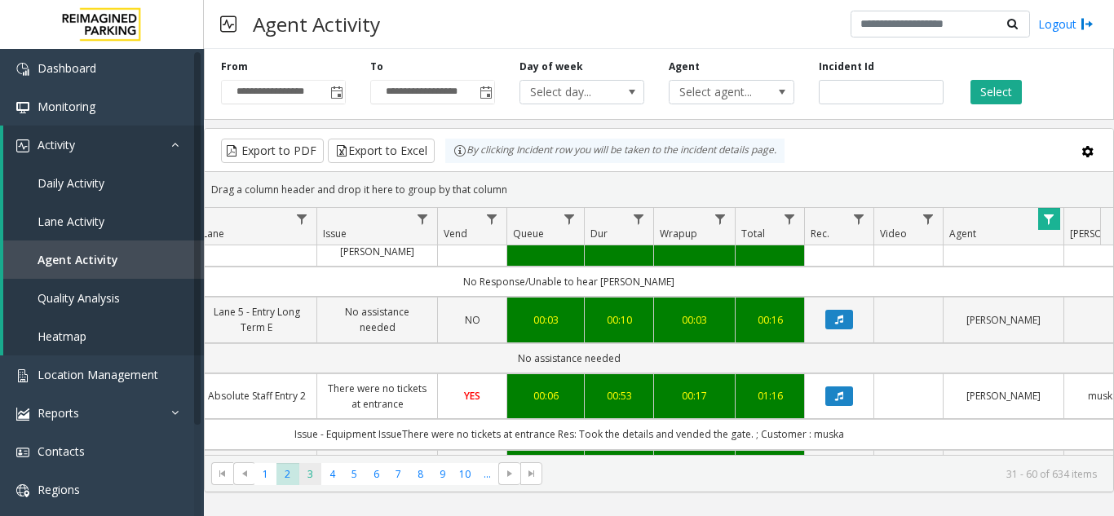
click at [312, 479] on span "3" at bounding box center [310, 474] width 22 height 22
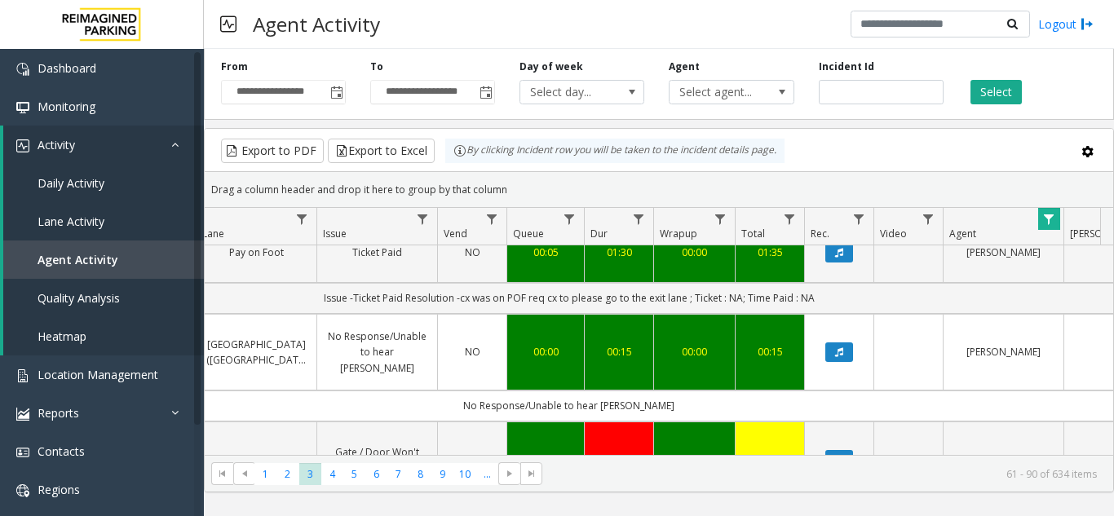
scroll to position [652, 397]
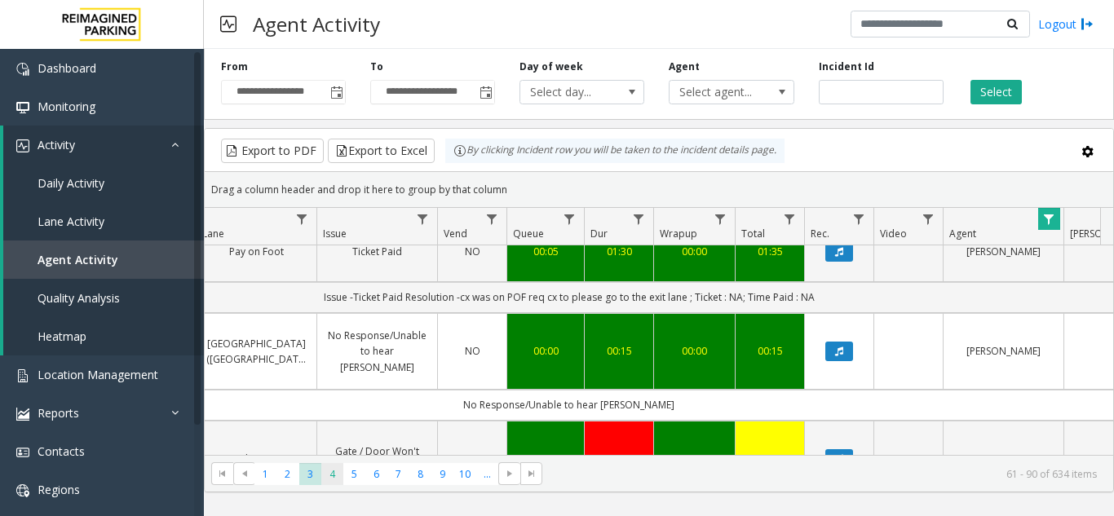
click at [330, 475] on span "4" at bounding box center [332, 474] width 22 height 22
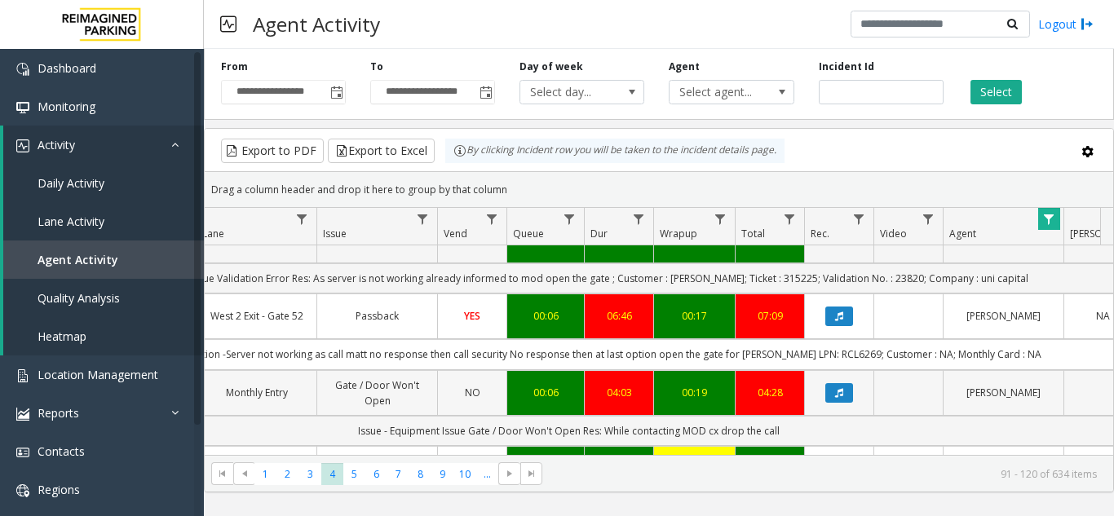
scroll to position [489, 397]
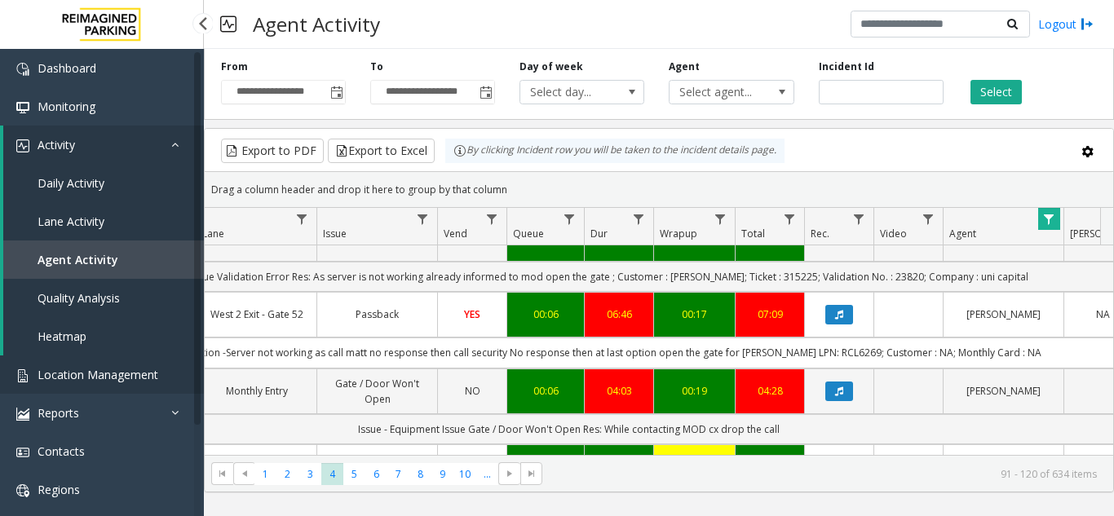
click at [62, 378] on span "Location Management" at bounding box center [98, 374] width 121 height 15
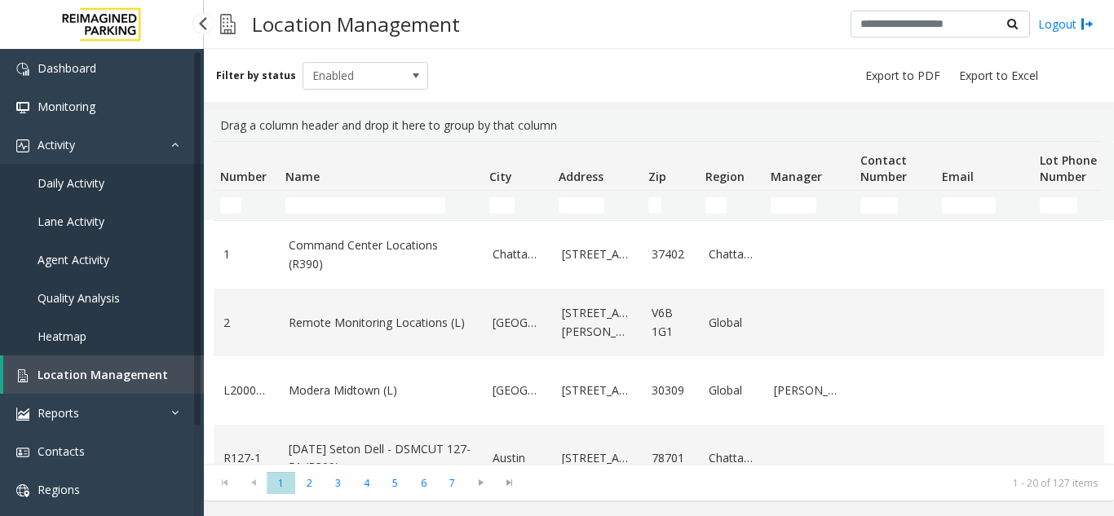
click at [105, 254] on span "Agent Activity" at bounding box center [74, 259] width 72 height 15
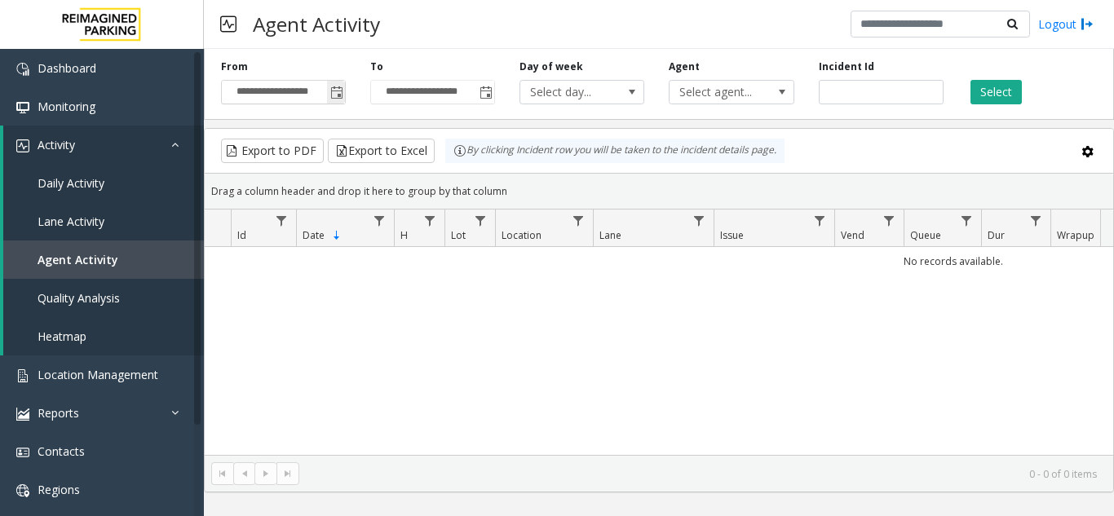
click at [334, 91] on span "Toggle popup" at bounding box center [336, 92] width 13 height 13
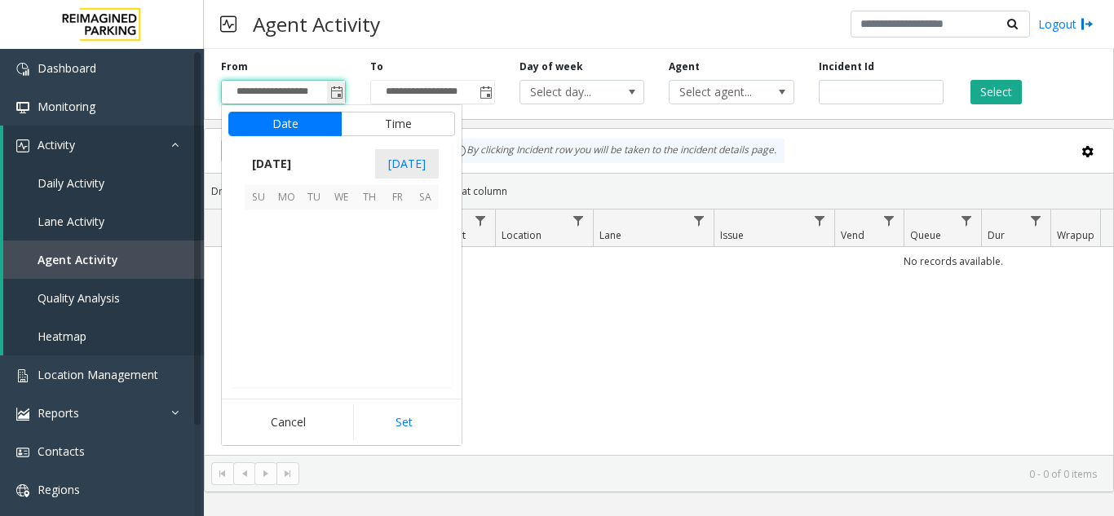
scroll to position [292689, 0]
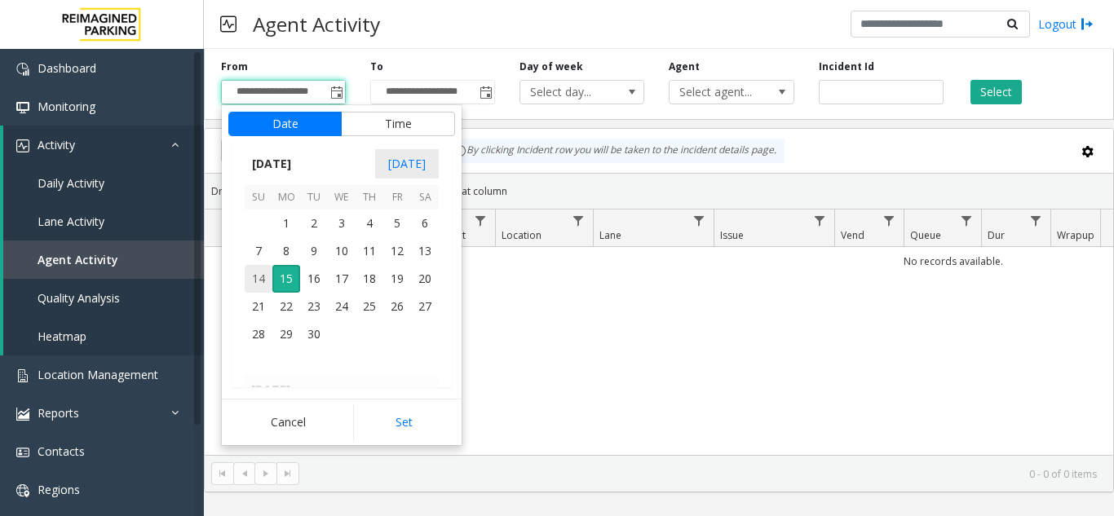
click at [255, 280] on span "14" at bounding box center [259, 279] width 28 height 28
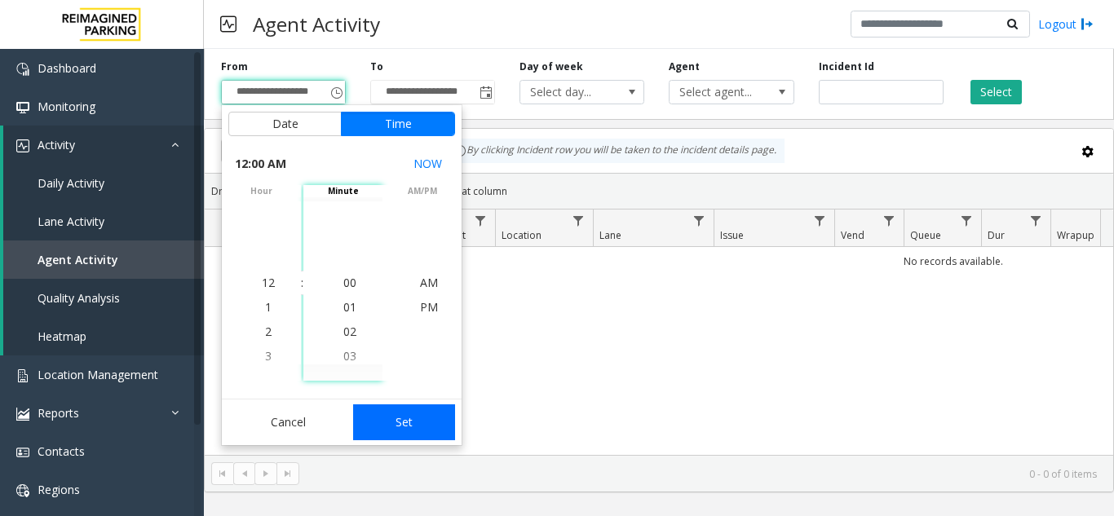
click at [393, 425] on button "Set" at bounding box center [404, 422] width 103 height 36
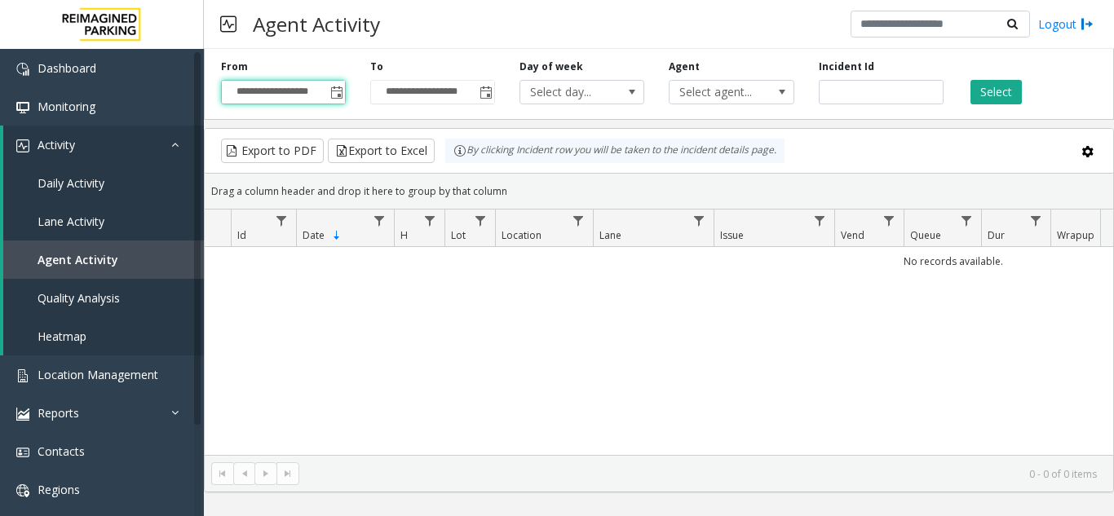
type input "**********"
click at [998, 93] on button "Select" at bounding box center [995, 92] width 51 height 24
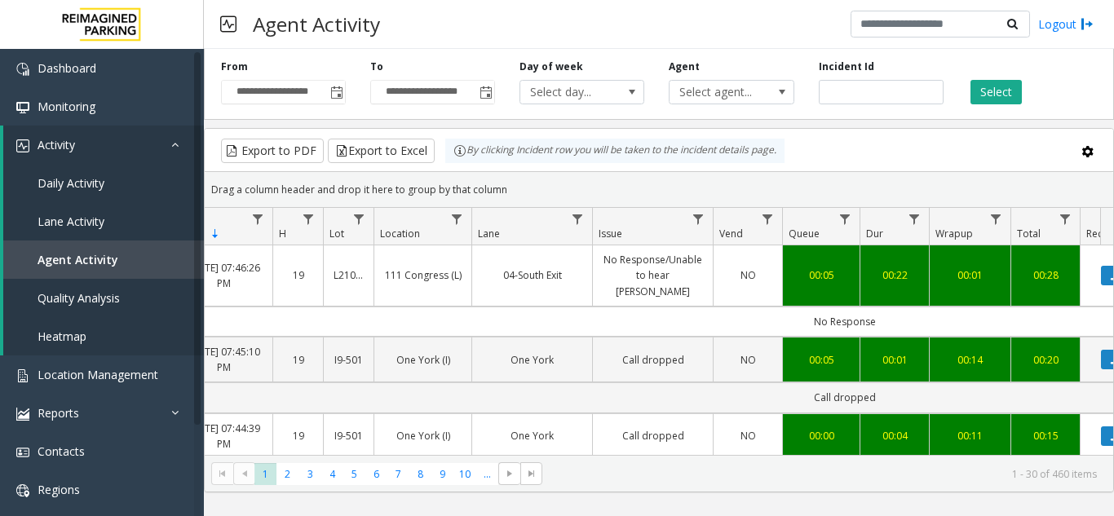
scroll to position [0, 113]
